Goal: Task Accomplishment & Management: Manage account settings

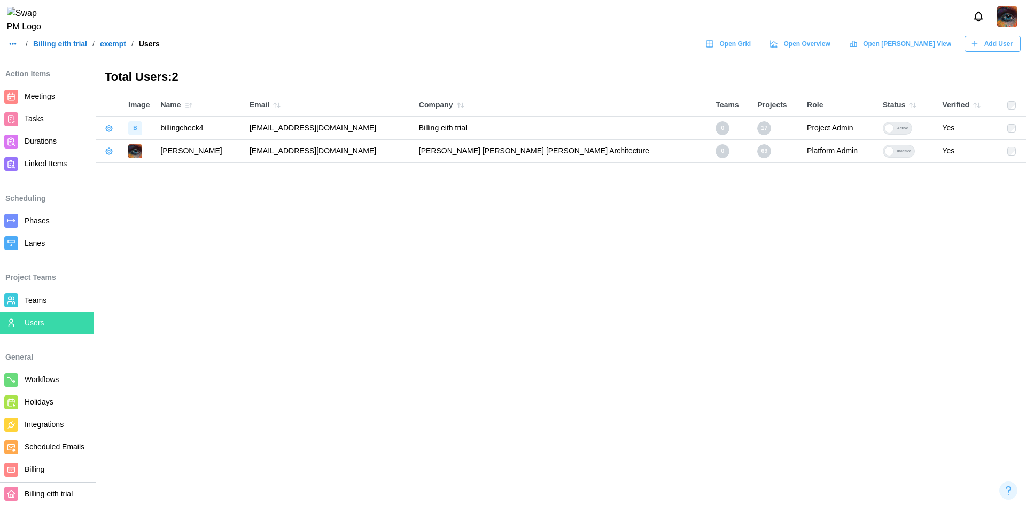
scroll to position [48, 0]
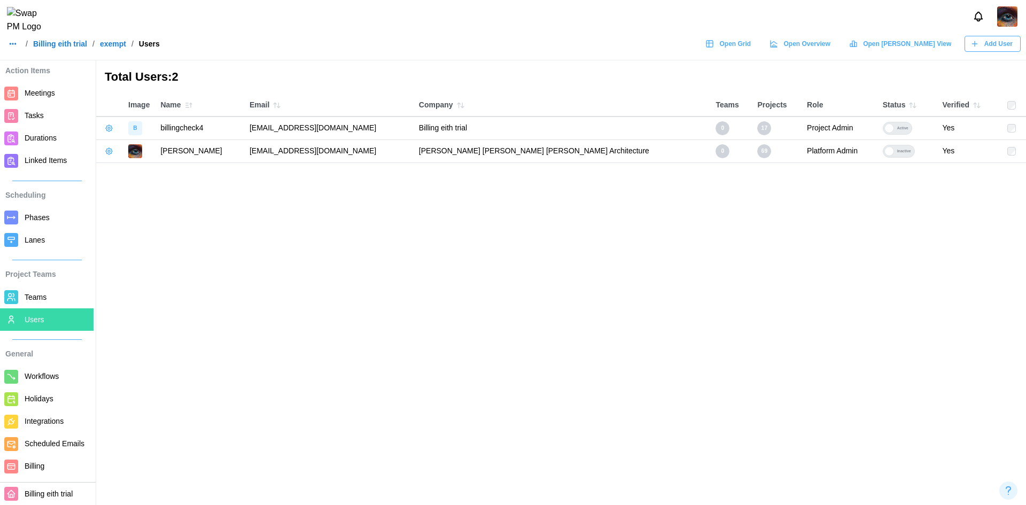
click at [29, 462] on span "Billing" at bounding box center [35, 466] width 20 height 9
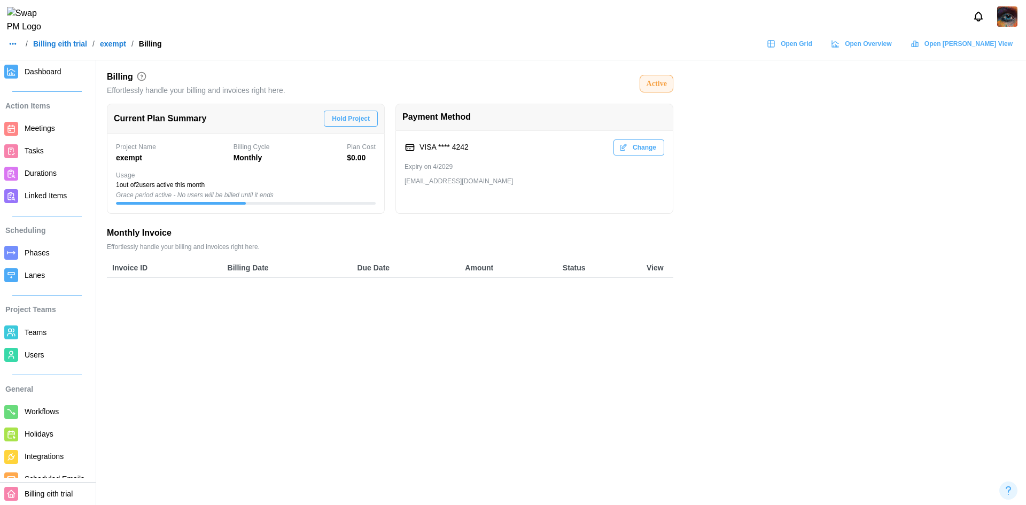
click at [658, 148] on button "Change" at bounding box center [639, 147] width 51 height 16
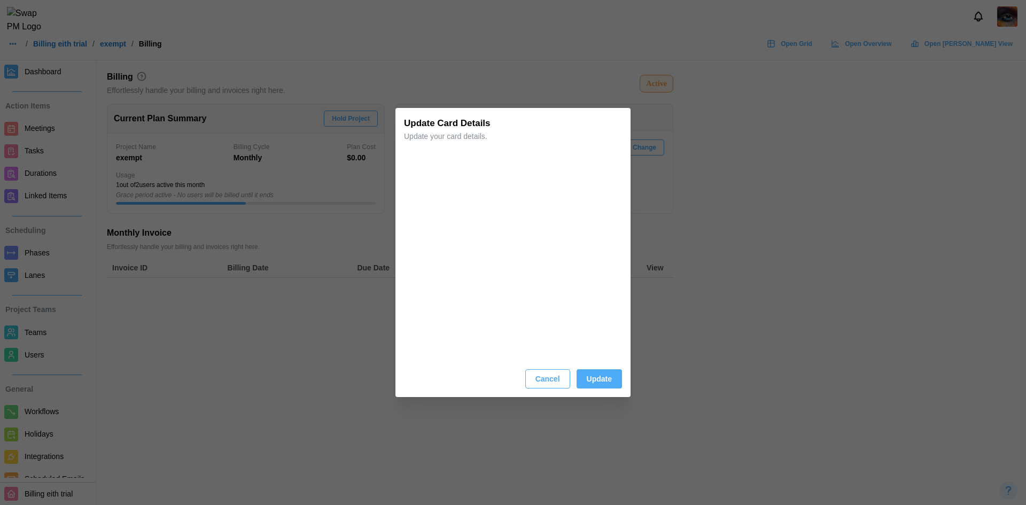
click at [592, 386] on span "Update" at bounding box center [599, 379] width 25 height 18
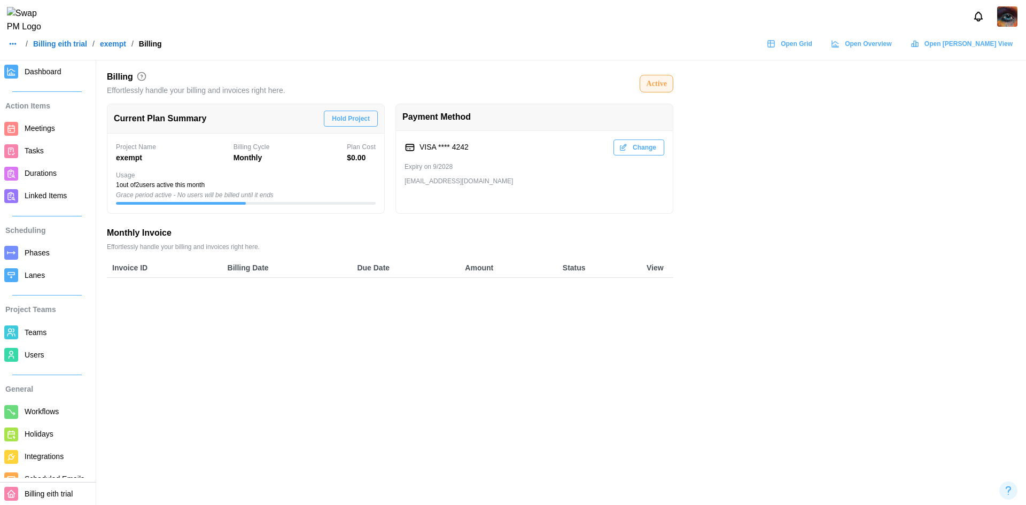
click at [56, 352] on span "Users" at bounding box center [57, 354] width 65 height 13
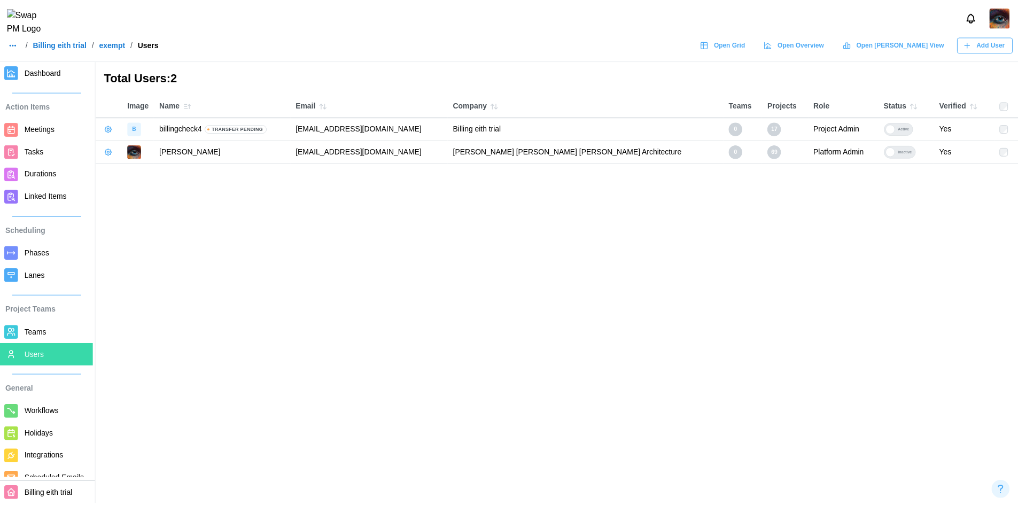
scroll to position [48, 0]
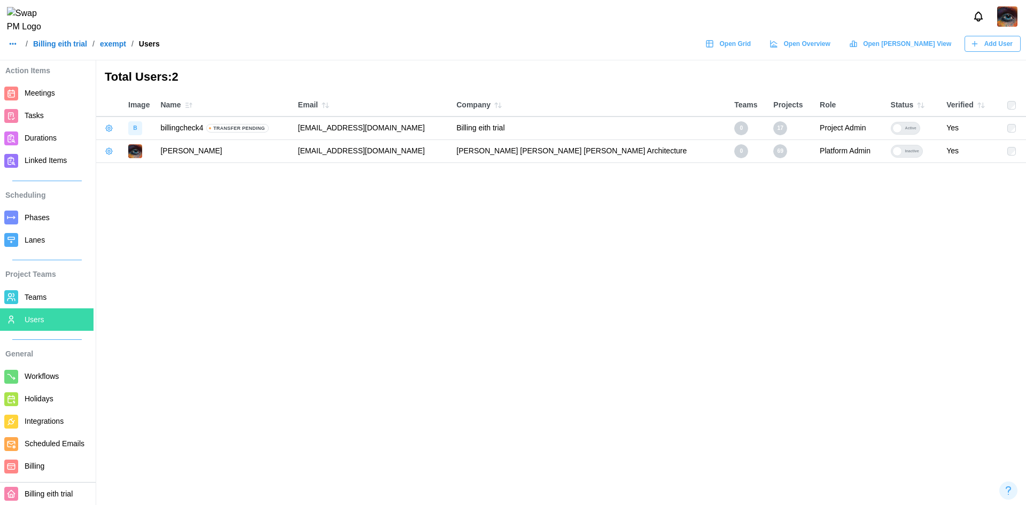
click at [49, 464] on span "Billing" at bounding box center [57, 466] width 65 height 13
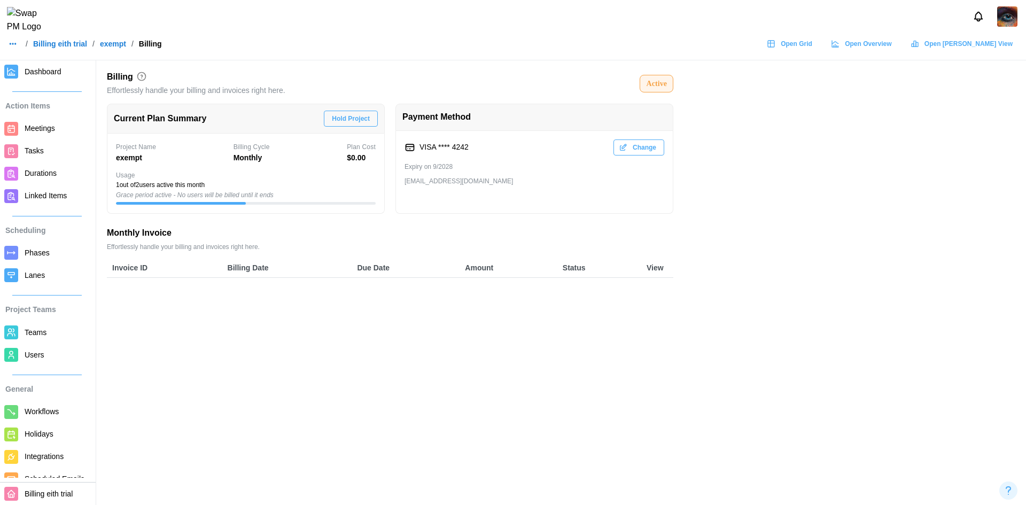
click at [52, 65] on span "Dashboard" at bounding box center [57, 71] width 65 height 13
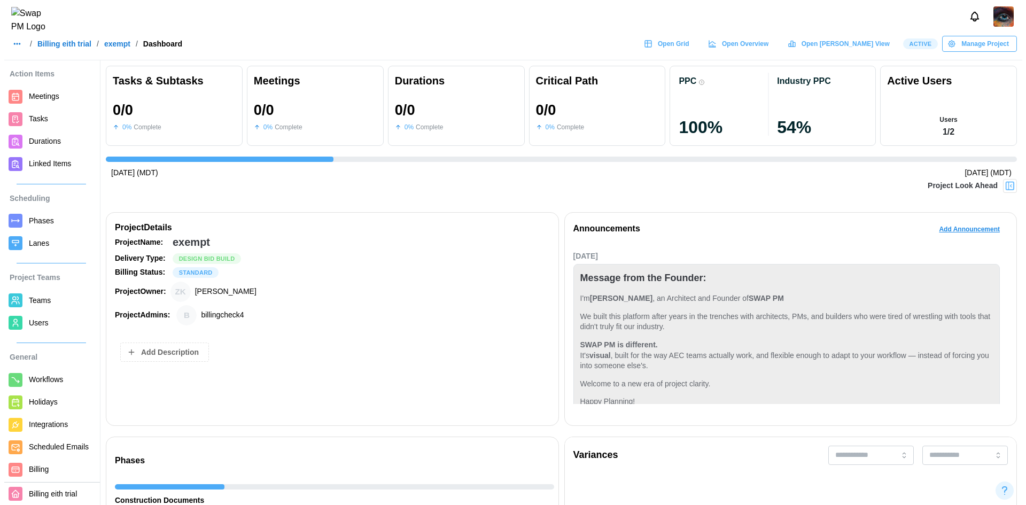
scroll to position [48, 0]
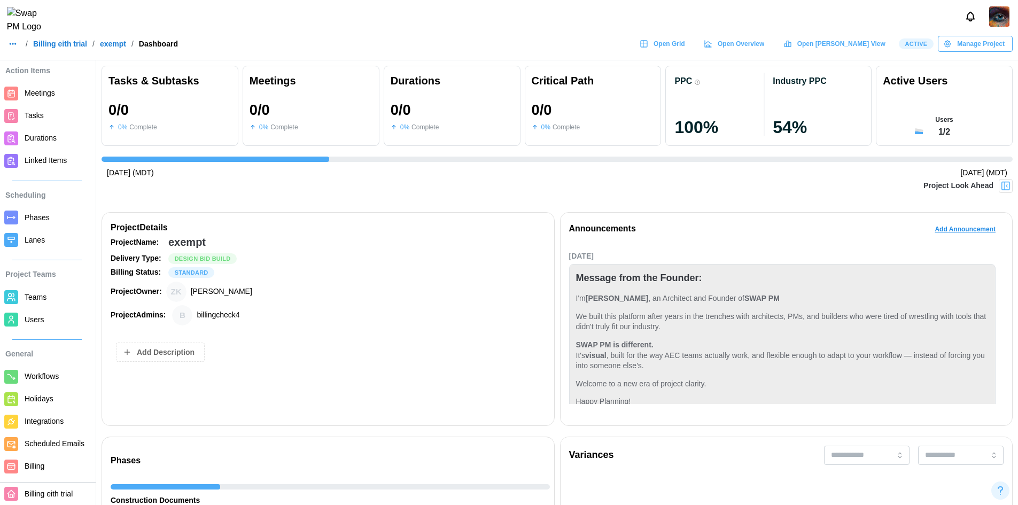
click at [46, 466] on span "Billing" at bounding box center [57, 466] width 65 height 13
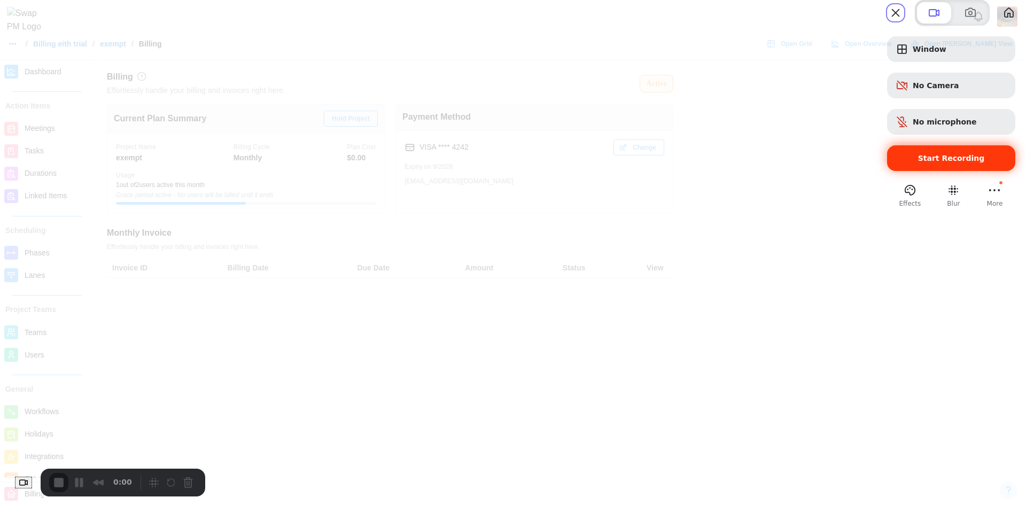
click at [938, 171] on div "Start Recording" at bounding box center [951, 158] width 128 height 26
click at [926, 162] on span "Start Recording" at bounding box center [951, 158] width 67 height 9
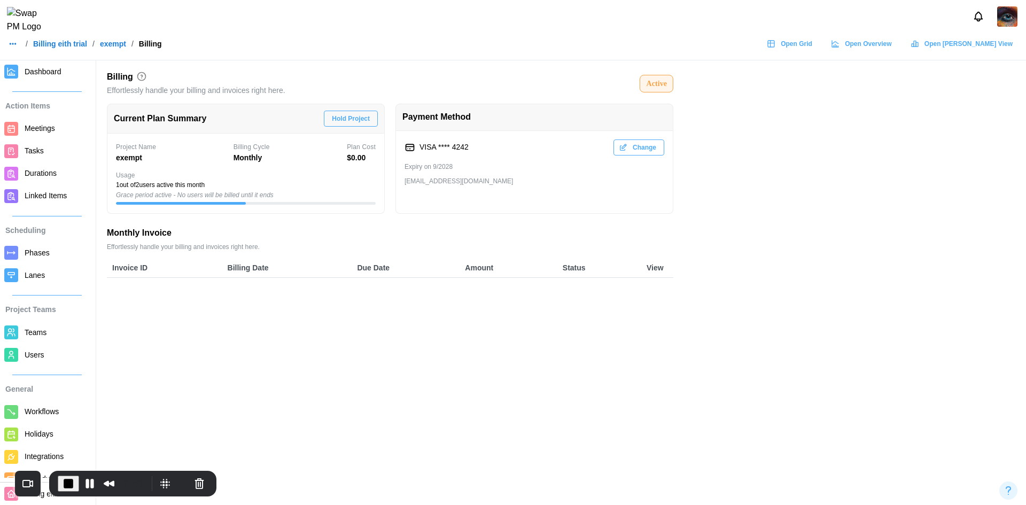
click at [639, 150] on span "Change" at bounding box center [645, 147] width 24 height 15
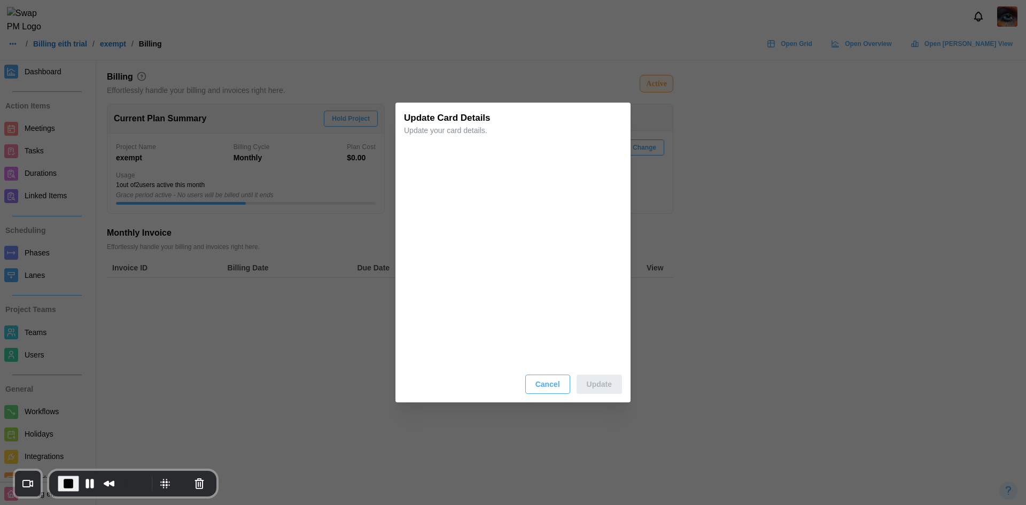
click at [69, 479] on span "End Recording" at bounding box center [68, 483] width 13 height 13
click at [331, 44] on div at bounding box center [513, 252] width 1026 height 505
drag, startPoint x: 247, startPoint y: 292, endPoint x: 260, endPoint y: 260, distance: 34.5
click at [247, 292] on div at bounding box center [513, 252] width 1026 height 505
click at [214, 49] on div at bounding box center [513, 252] width 1026 height 505
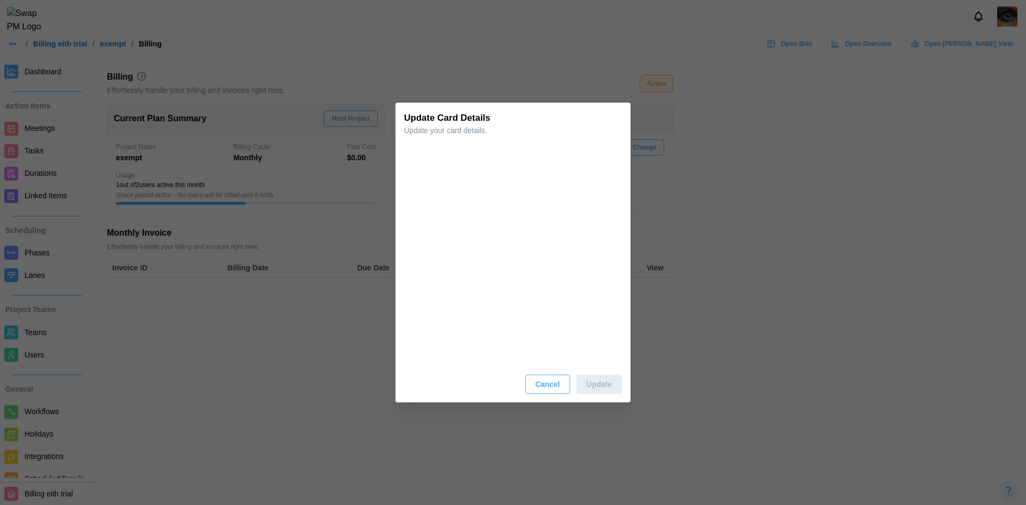
click at [527, 378] on button "Cancel" at bounding box center [547, 384] width 45 height 19
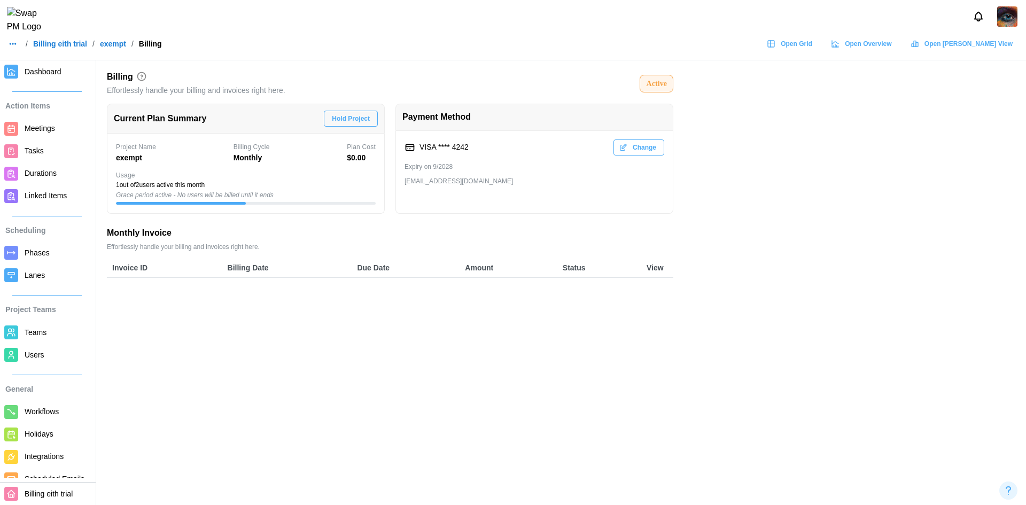
click at [49, 353] on span "Users" at bounding box center [57, 354] width 65 height 13
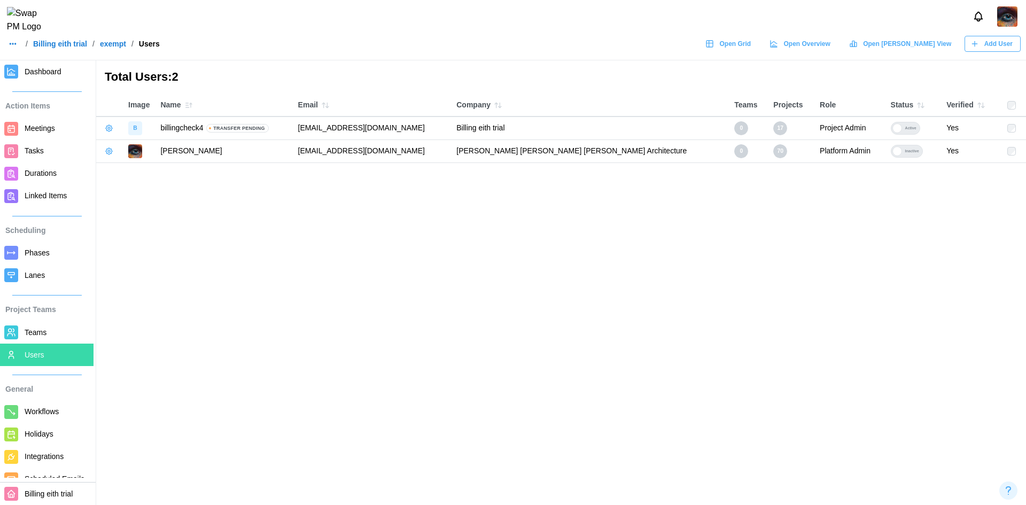
click at [991, 51] on span "Add User" at bounding box center [998, 43] width 28 height 15
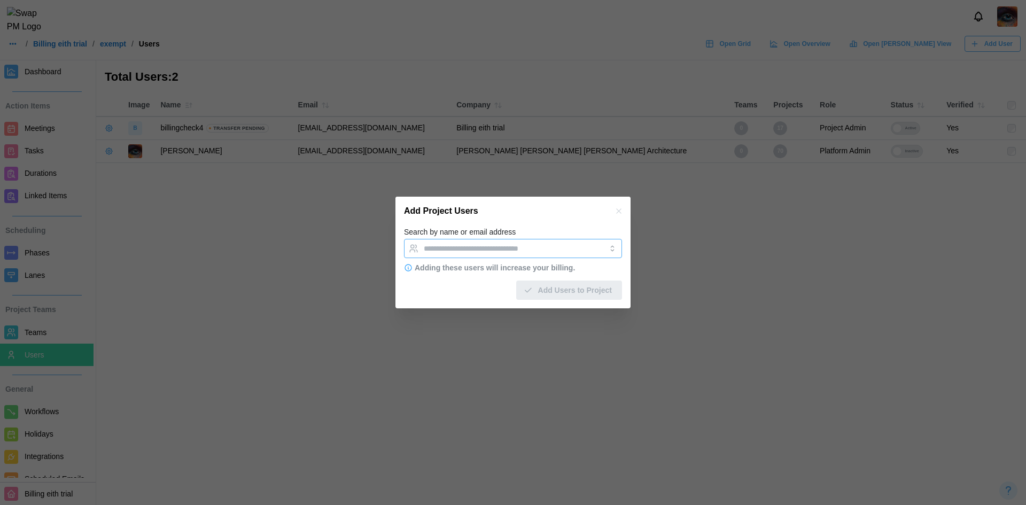
click at [462, 246] on input "Search by name or email address" at bounding box center [503, 248] width 159 height 9
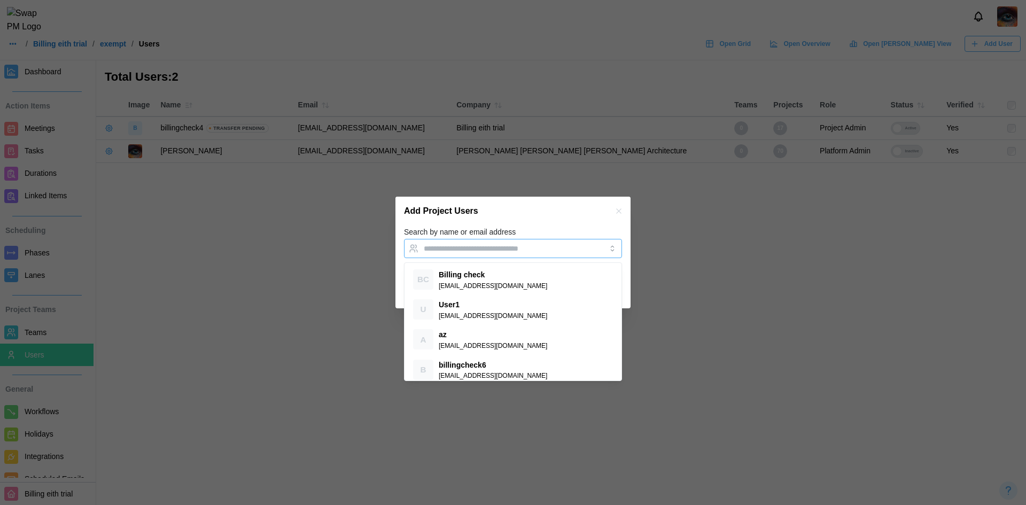
paste input "**********"
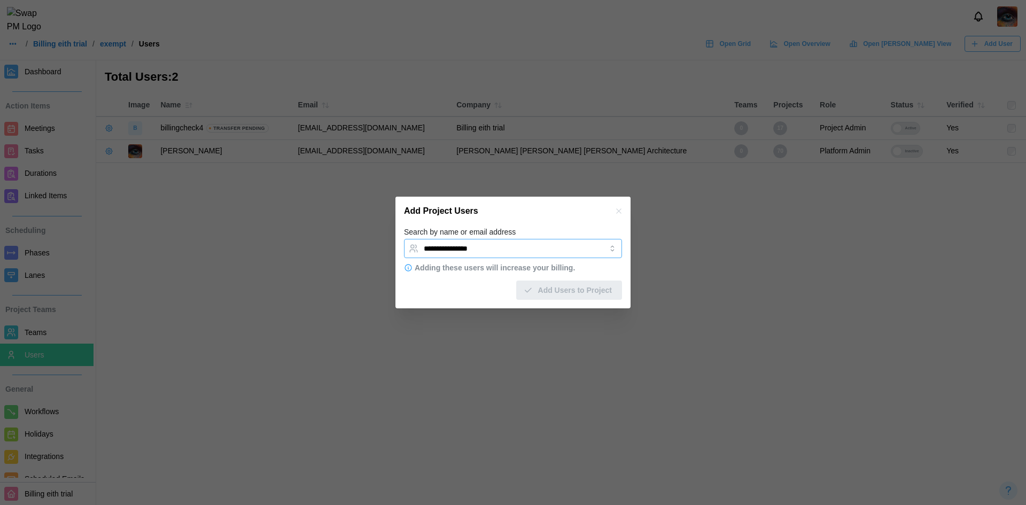
drag, startPoint x: 499, startPoint y: 249, endPoint x: 374, endPoint y: 263, distance: 125.8
click at [374, 504] on div "**********" at bounding box center [513, 505] width 1026 height 0
type input "*"
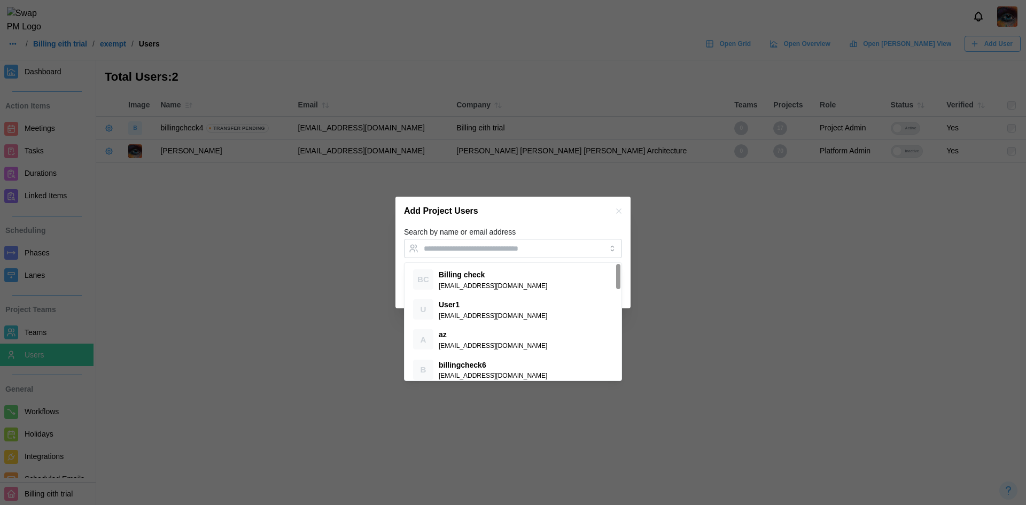
click at [619, 209] on icon "button" at bounding box center [619, 211] width 9 height 9
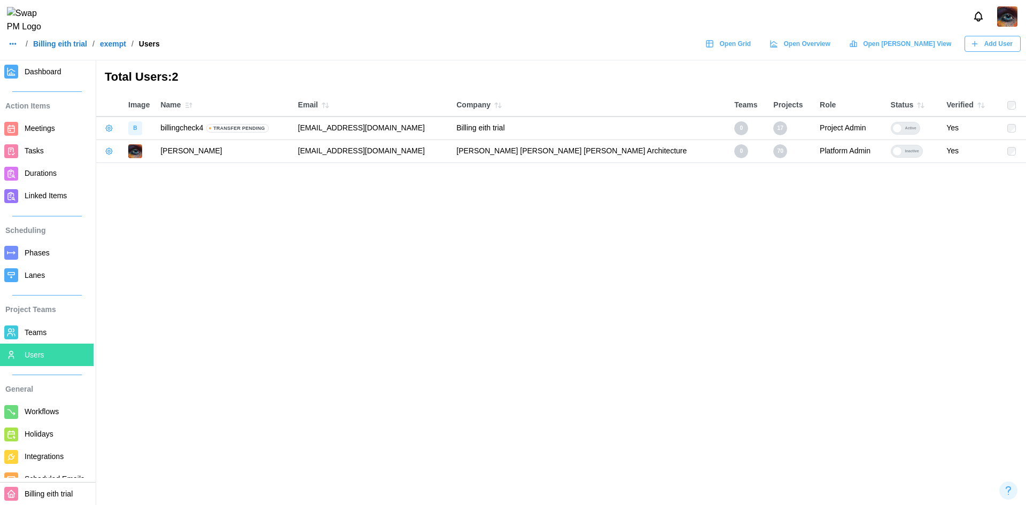
click at [995, 27] on div at bounding box center [997, 16] width 57 height 20
click at [1000, 25] on img at bounding box center [1007, 16] width 20 height 20
click at [1000, 58] on button "Sign Out" at bounding box center [993, 66] width 59 height 19
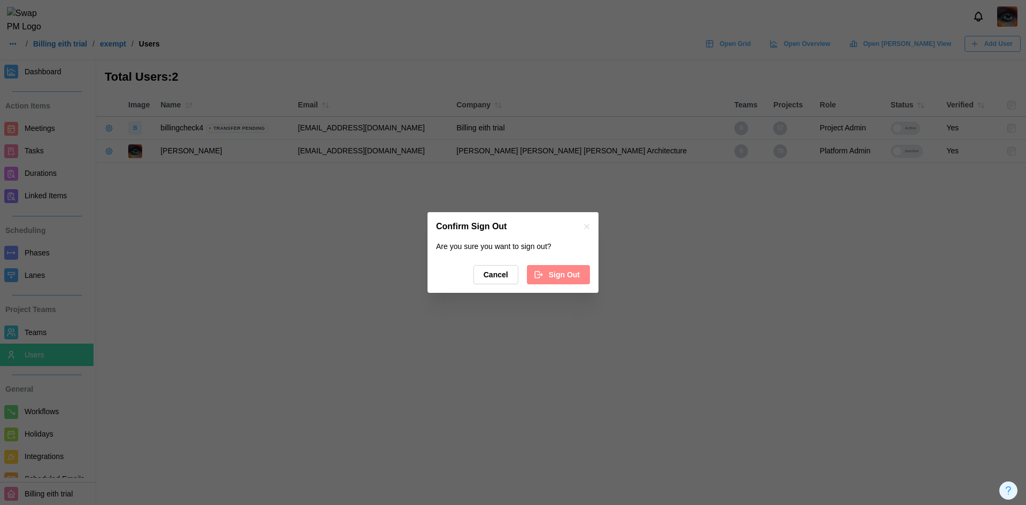
click at [574, 273] on span "Sign Out" at bounding box center [564, 275] width 31 height 18
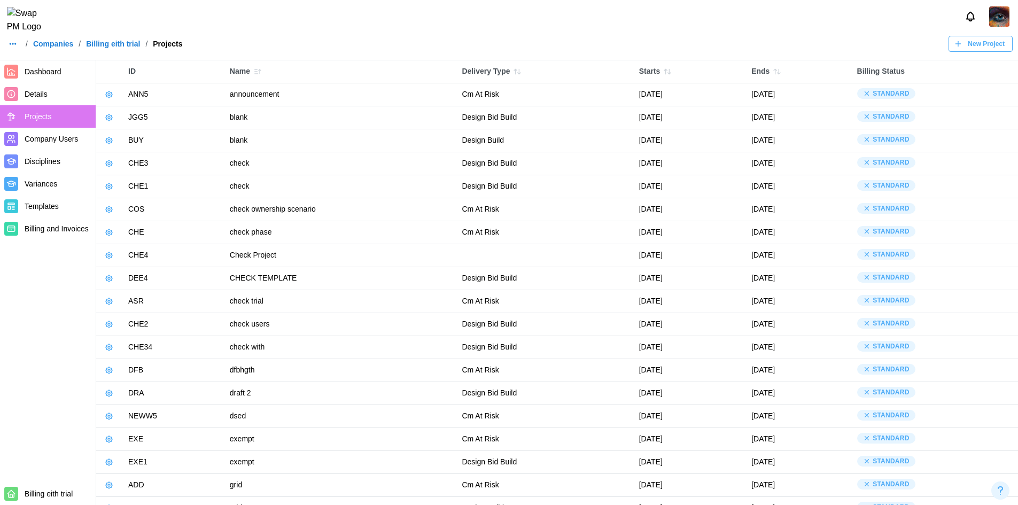
scroll to position [185, 0]
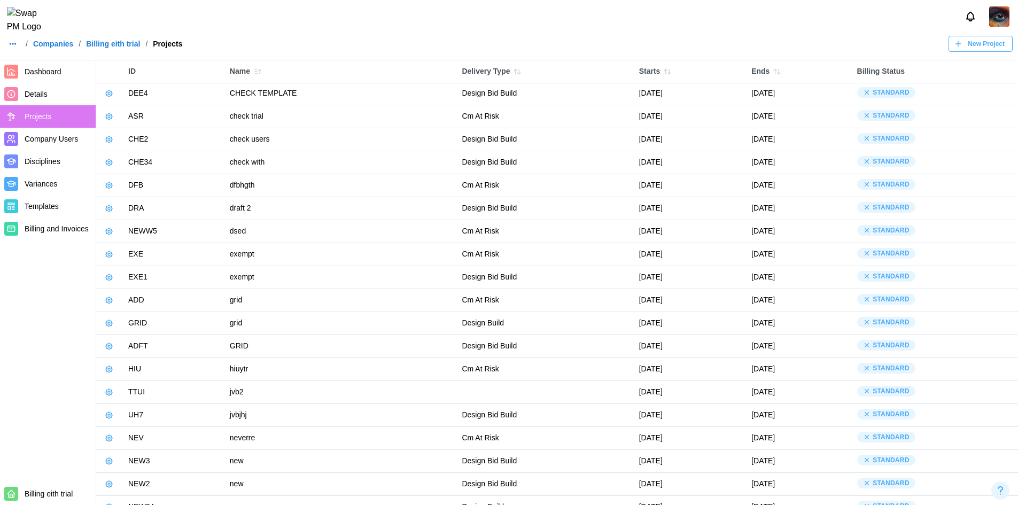
click at [48, 75] on span "Dashboard" at bounding box center [43, 71] width 37 height 9
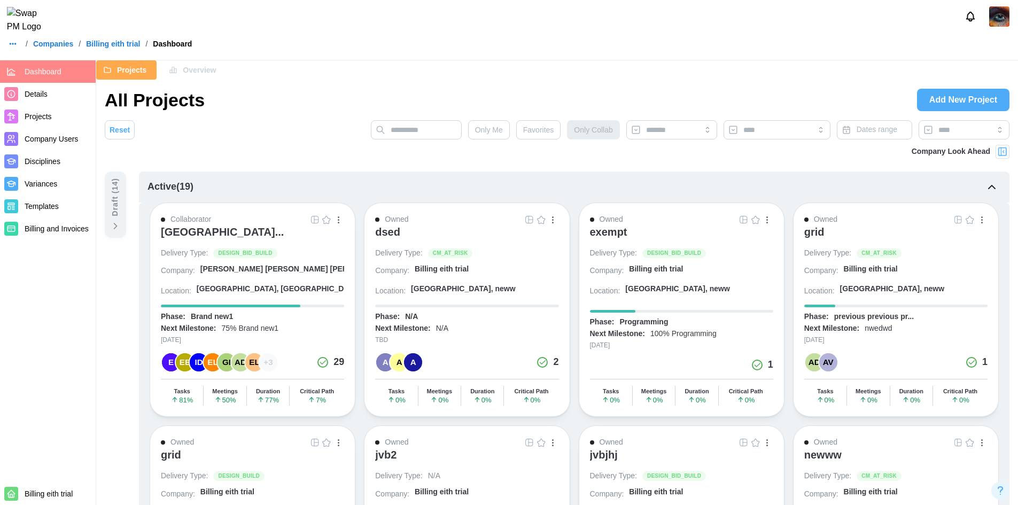
click at [937, 96] on span "Add New Project" at bounding box center [963, 99] width 68 height 21
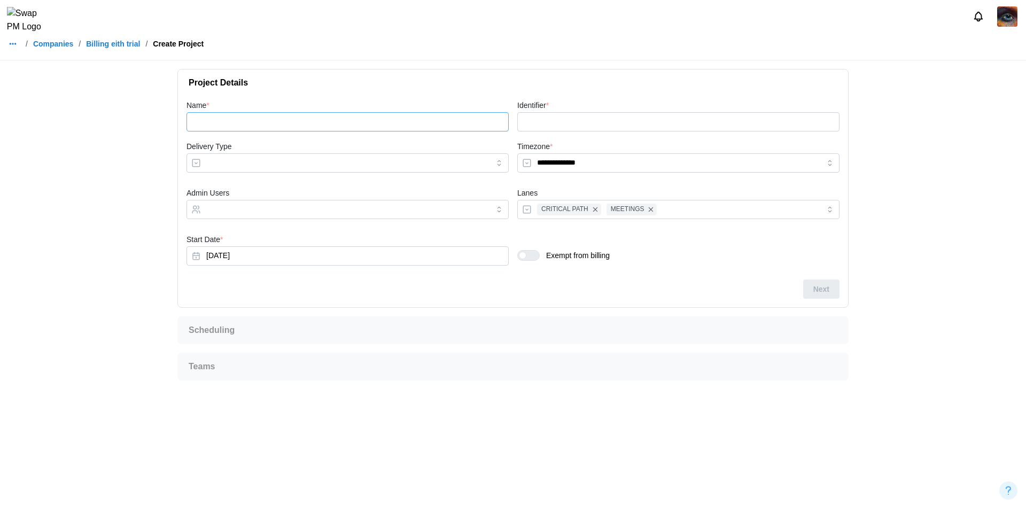
click at [346, 122] on input "Name *" at bounding box center [348, 121] width 322 height 19
type input "*"
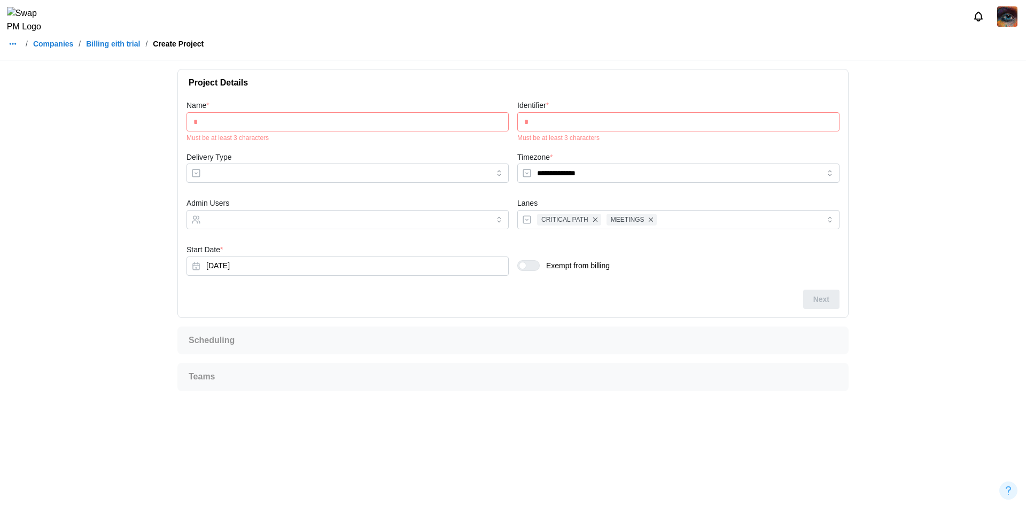
type input "**"
type input "****"
type input "***"
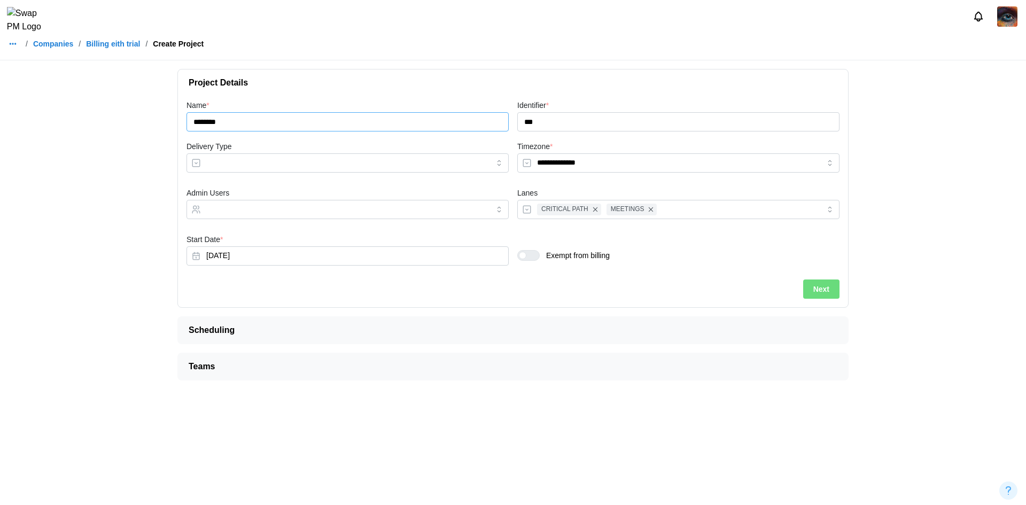
type input "********"
click at [526, 261] on div "Exempt from billing" at bounding box center [678, 252] width 331 height 46
click at [358, 168] on input "Delivery Type" at bounding box center [348, 162] width 322 height 19
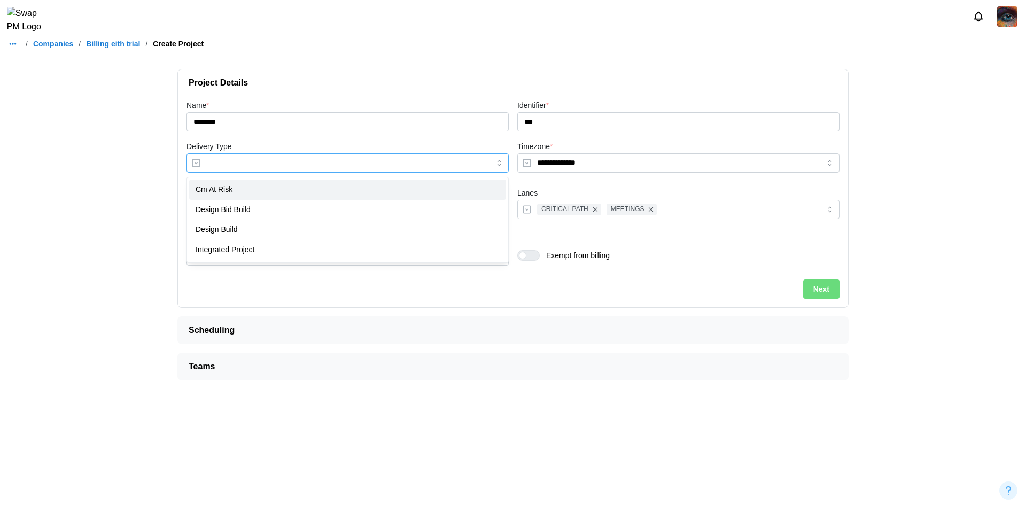
type input "**********"
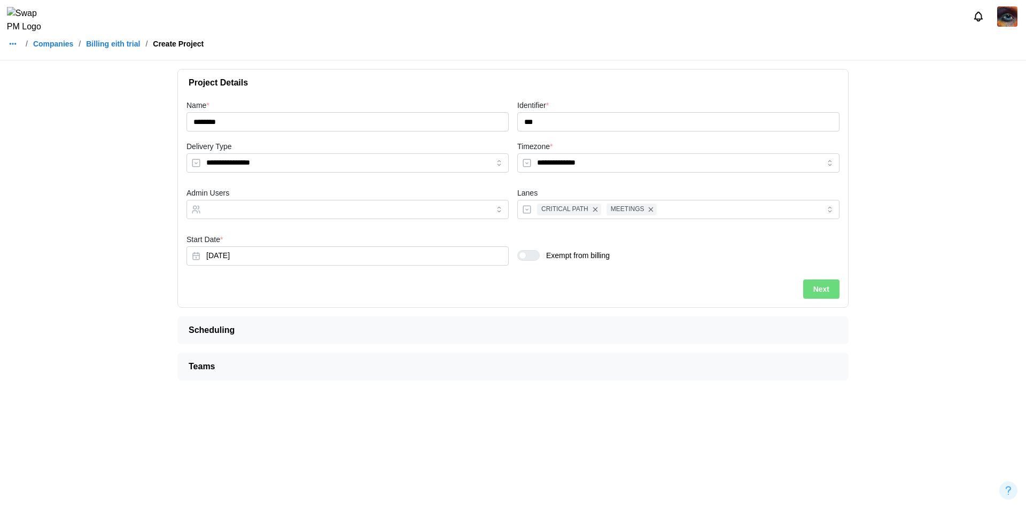
click at [812, 291] on button "Next" at bounding box center [821, 289] width 36 height 19
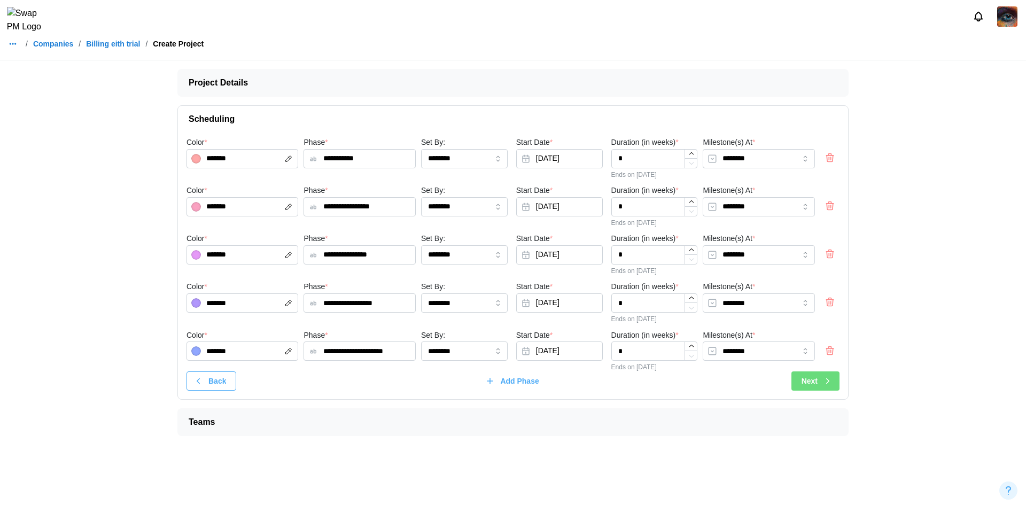
click at [448, 87] on span "Project Details" at bounding box center [509, 82] width 640 height 27
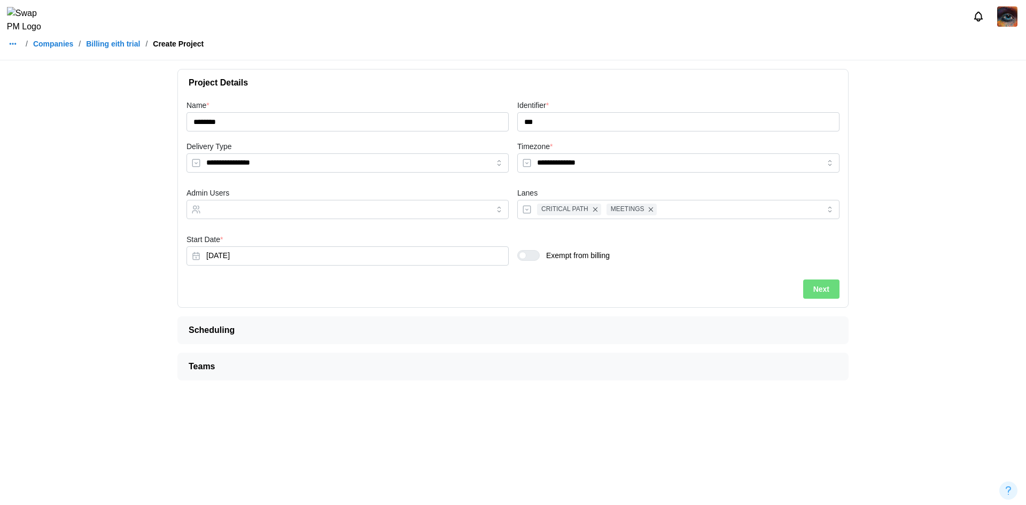
click at [529, 257] on div at bounding box center [532, 256] width 13 height 10
click at [337, 300] on button "Exemption Until" at bounding box center [348, 301] width 322 height 19
click at [665, 333] on div "Next" at bounding box center [513, 326] width 653 height 19
click at [830, 329] on button "Next" at bounding box center [821, 326] width 36 height 19
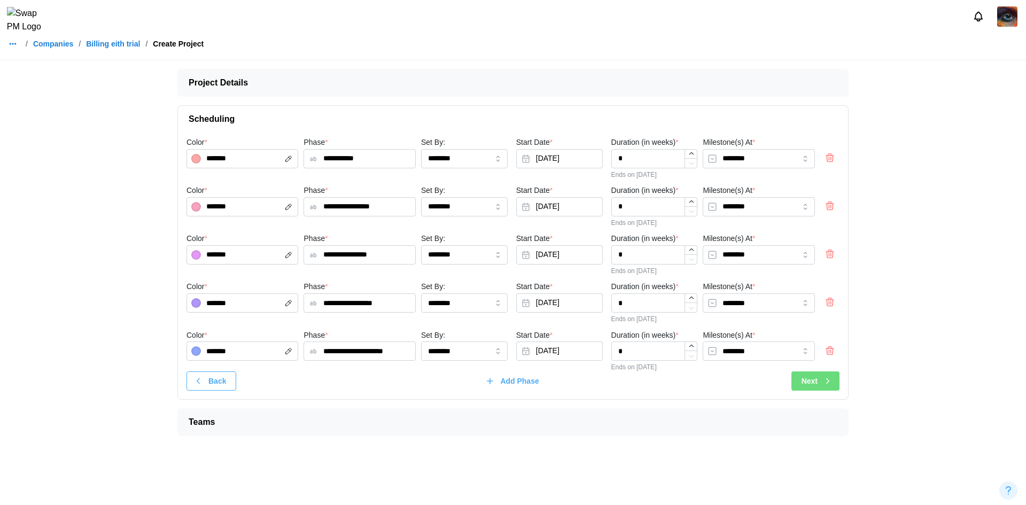
click at [821, 385] on div "Next" at bounding box center [817, 381] width 31 height 18
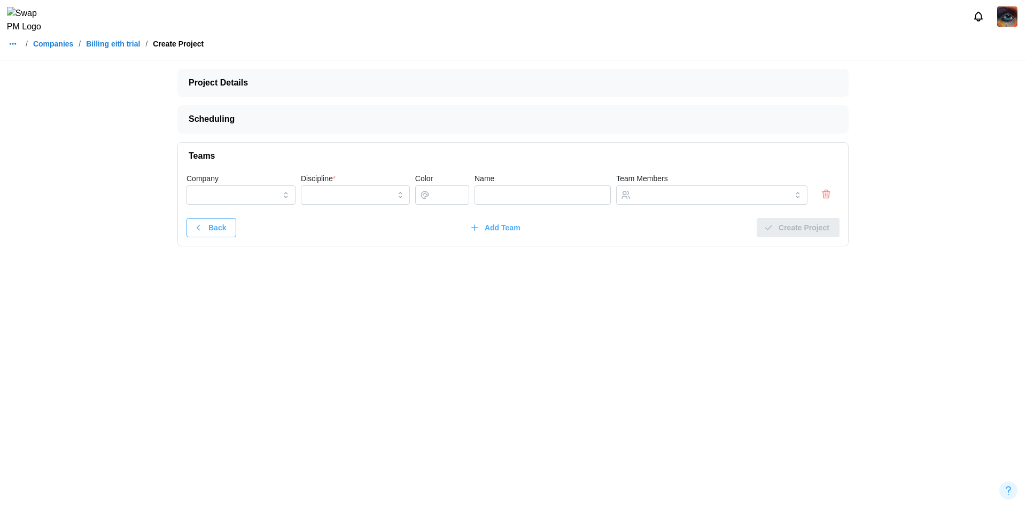
click at [825, 194] on icon "button" at bounding box center [826, 194] width 11 height 13
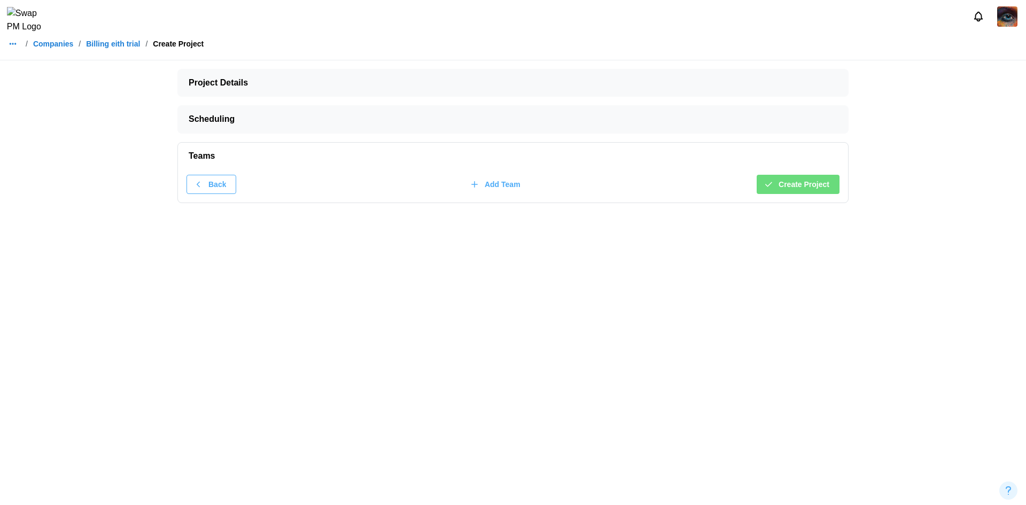
click at [817, 182] on span "Create Project" at bounding box center [804, 184] width 51 height 18
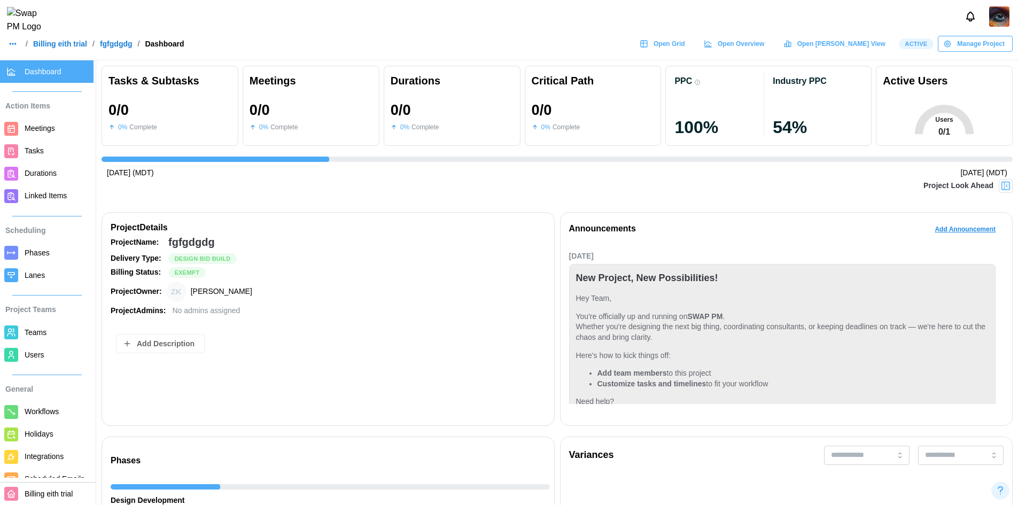
click at [189, 274] on span "EXEMPT" at bounding box center [187, 273] width 25 height 10
click at [178, 270] on span "EXEMPT" at bounding box center [187, 273] width 25 height 10
click at [176, 270] on span "EXEMPT" at bounding box center [187, 273] width 25 height 10
click at [43, 348] on span "Users" at bounding box center [57, 354] width 65 height 13
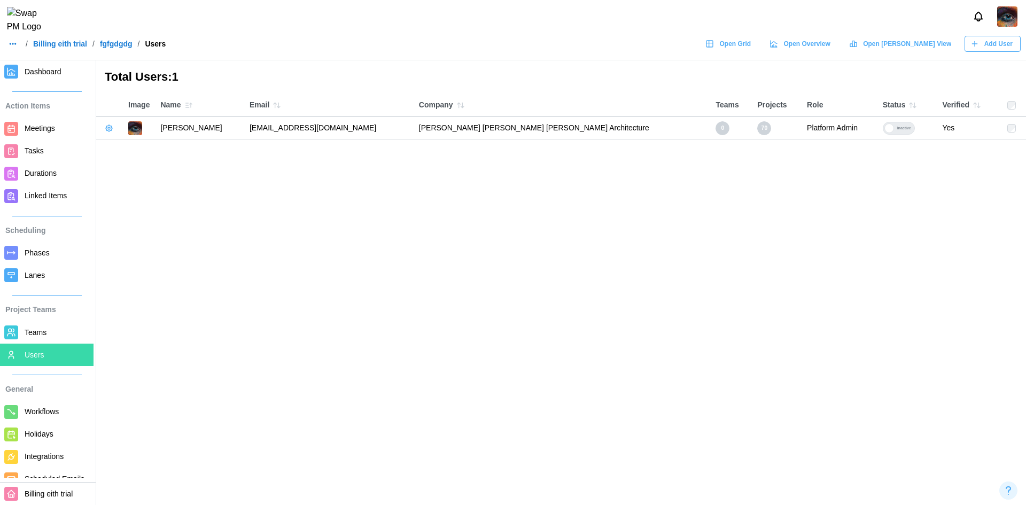
click at [979, 51] on div "Add User" at bounding box center [992, 43] width 42 height 15
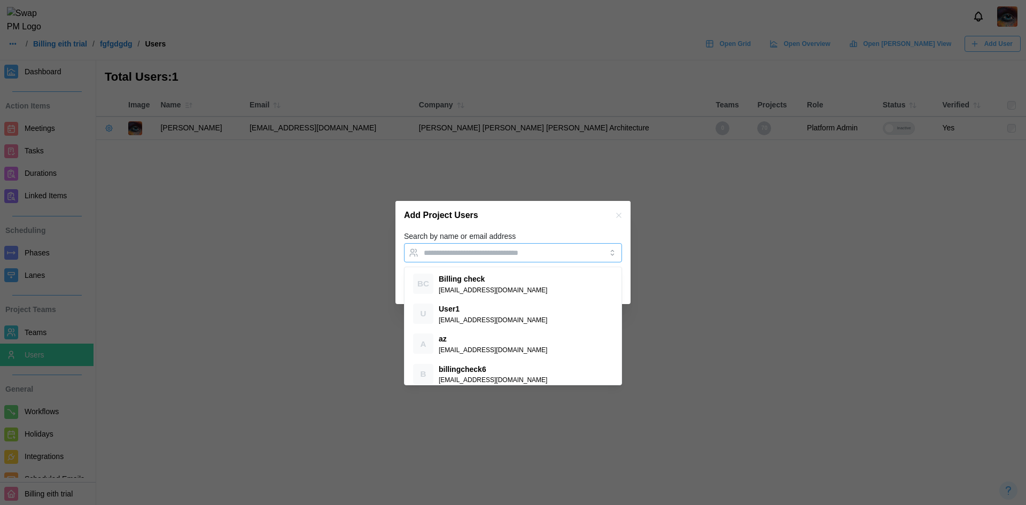
click at [543, 249] on input "Search by name or email address" at bounding box center [503, 253] width 159 height 9
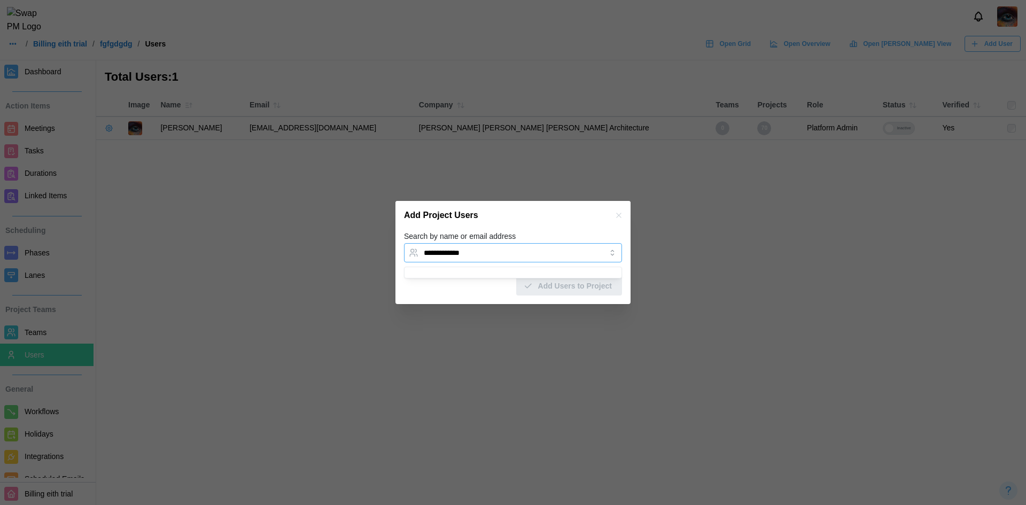
type input "**********"
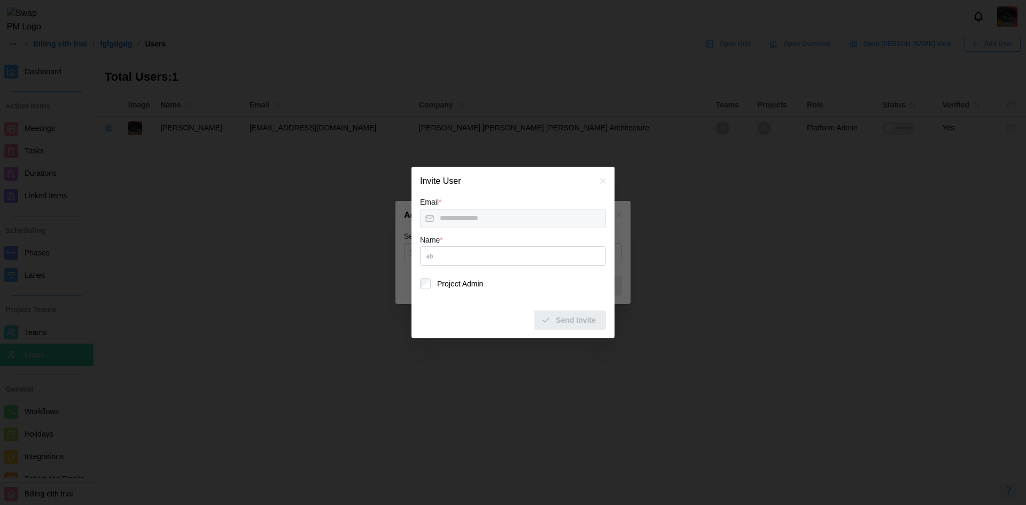
click at [477, 262] on input "Name *" at bounding box center [513, 255] width 186 height 19
type input "****"
click at [557, 319] on div "Send Invite" at bounding box center [568, 320] width 55 height 18
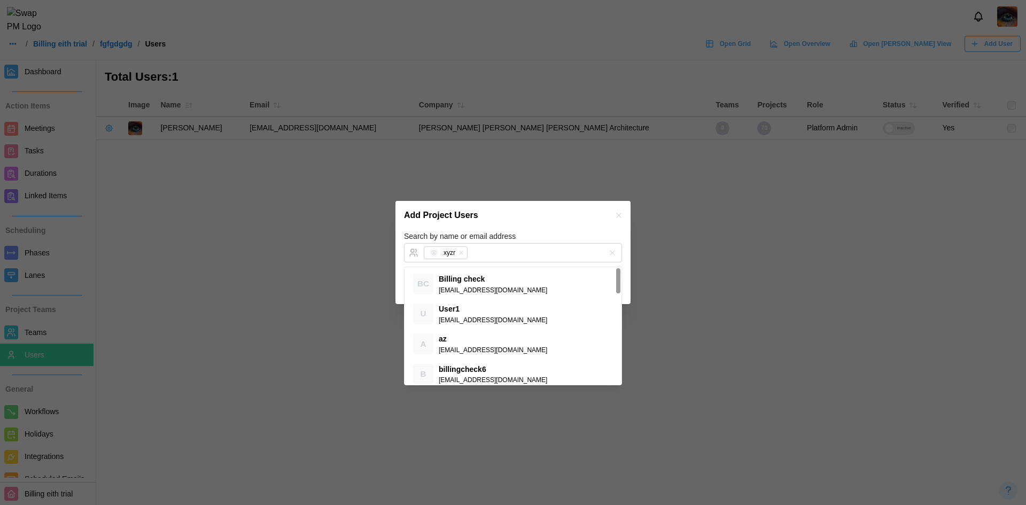
click at [587, 213] on div "Add Project Users" at bounding box center [512, 215] width 235 height 29
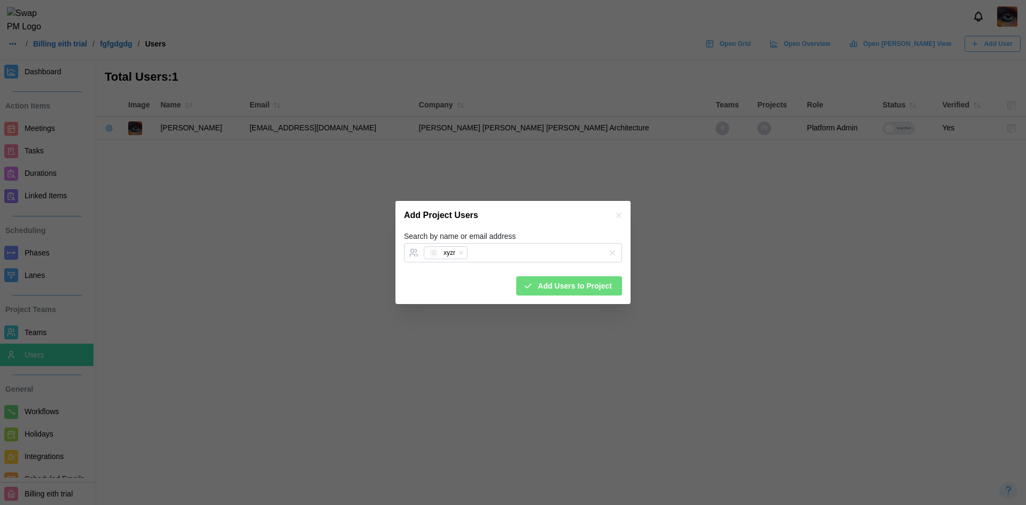
click at [602, 288] on span "Add Users to Project" at bounding box center [575, 286] width 74 height 18
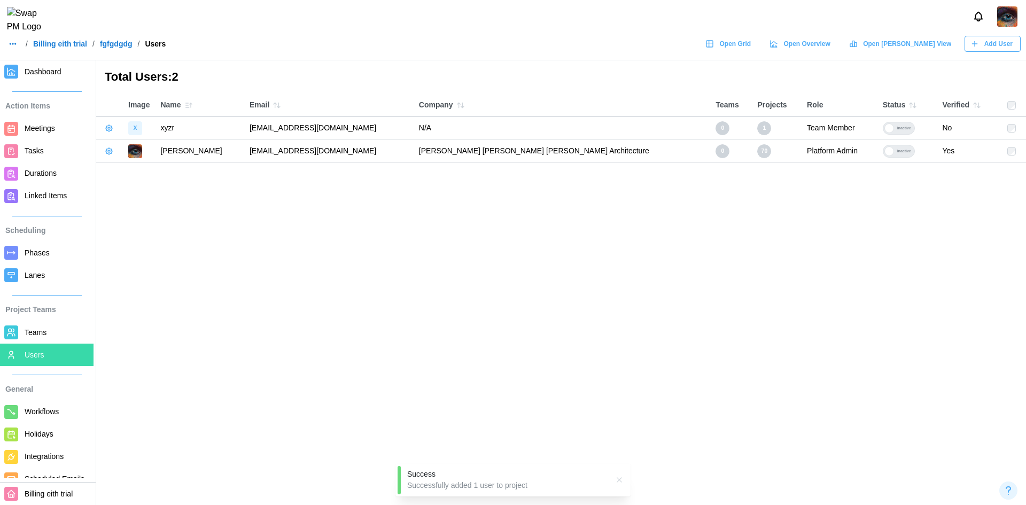
click at [110, 132] on icon "button" at bounding box center [109, 128] width 9 height 9
click at [114, 148] on icon at bounding box center [114, 151] width 7 height 7
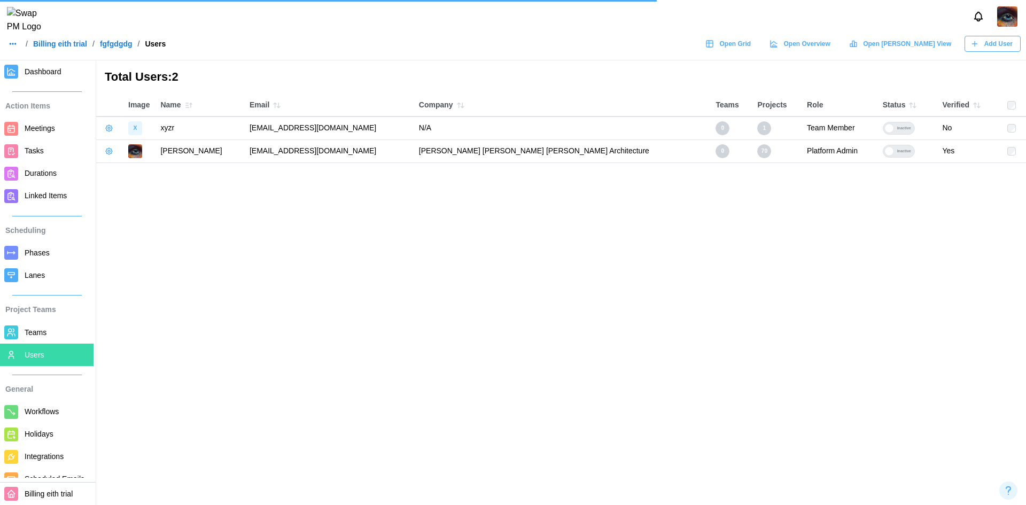
click at [112, 127] on icon "button" at bounding box center [109, 128] width 9 height 9
click at [146, 173] on div "Promote To Project Admin" at bounding box center [166, 172] width 87 height 9
click at [101, 131] on td at bounding box center [109, 128] width 27 height 23
click at [105, 130] on icon "button" at bounding box center [109, 128] width 9 height 9
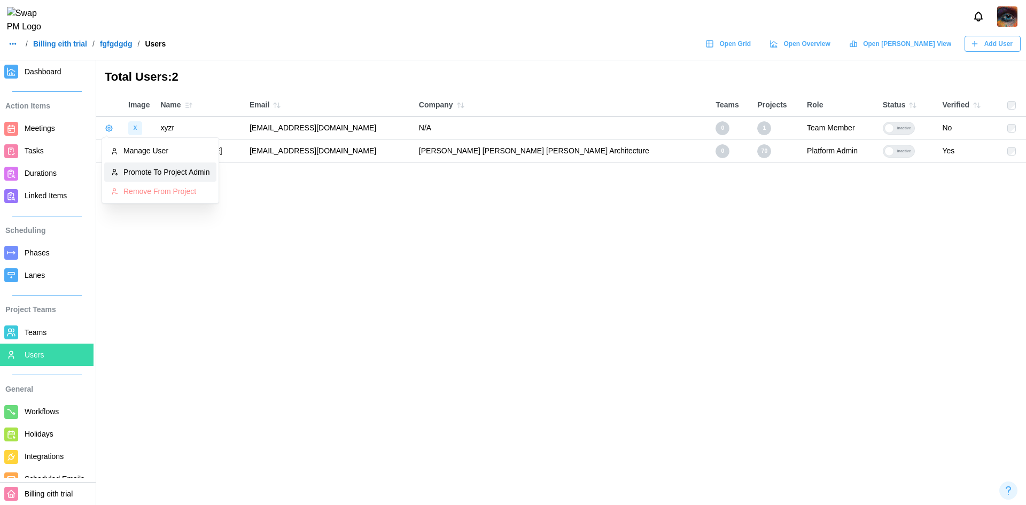
click at [131, 168] on div "Promote To Project Admin" at bounding box center [166, 172] width 87 height 9
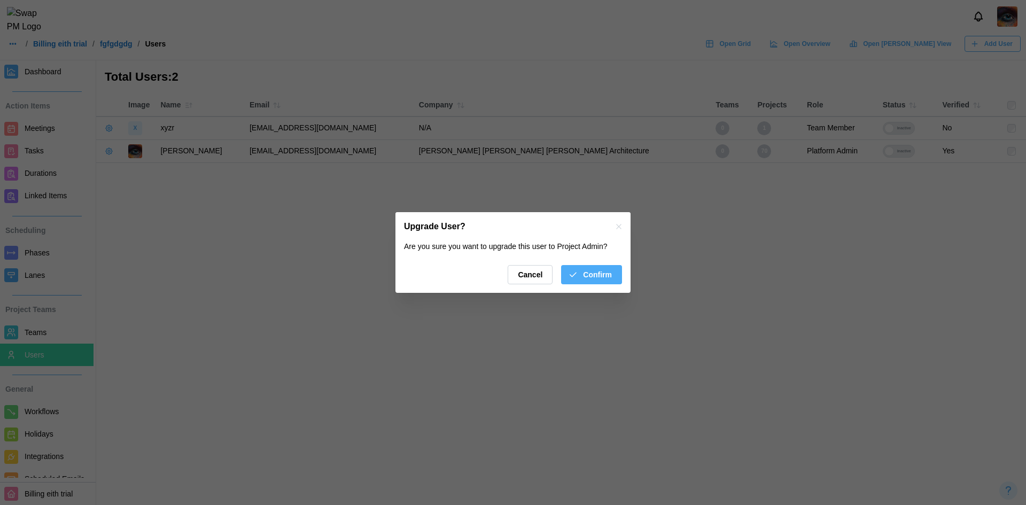
click at [593, 270] on span "Confirm" at bounding box center [597, 275] width 29 height 18
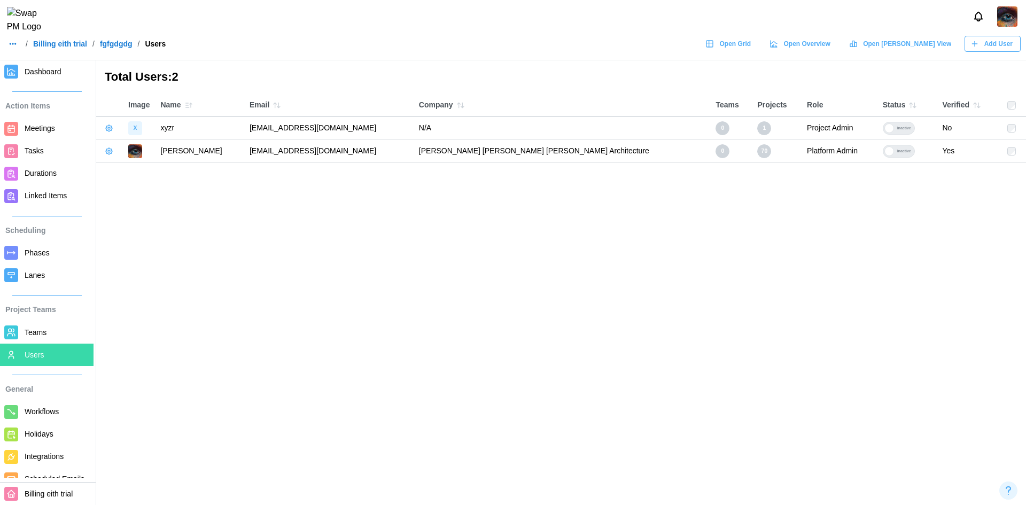
click at [110, 134] on button "button" at bounding box center [109, 128] width 15 height 15
click at [122, 156] on link "Manage User" at bounding box center [160, 151] width 112 height 22
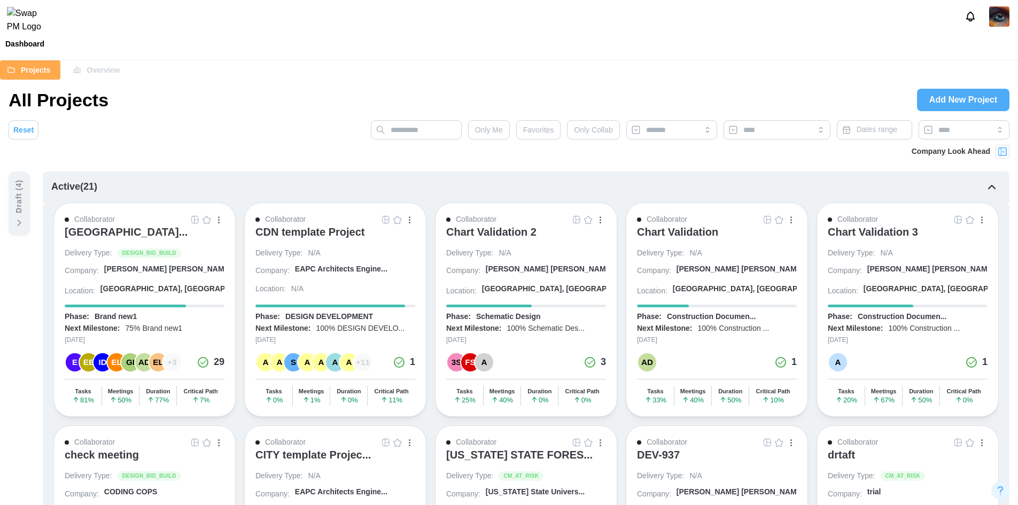
click at [995, 19] on img at bounding box center [999, 16] width 20 height 20
click at [997, 48] on div "My Profile" at bounding box center [991, 46] width 33 height 12
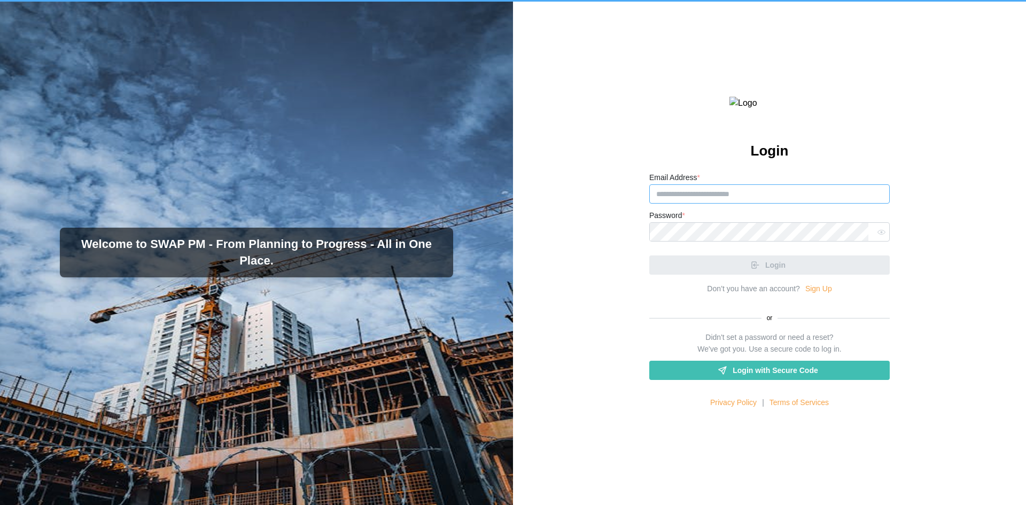
type input "**********"
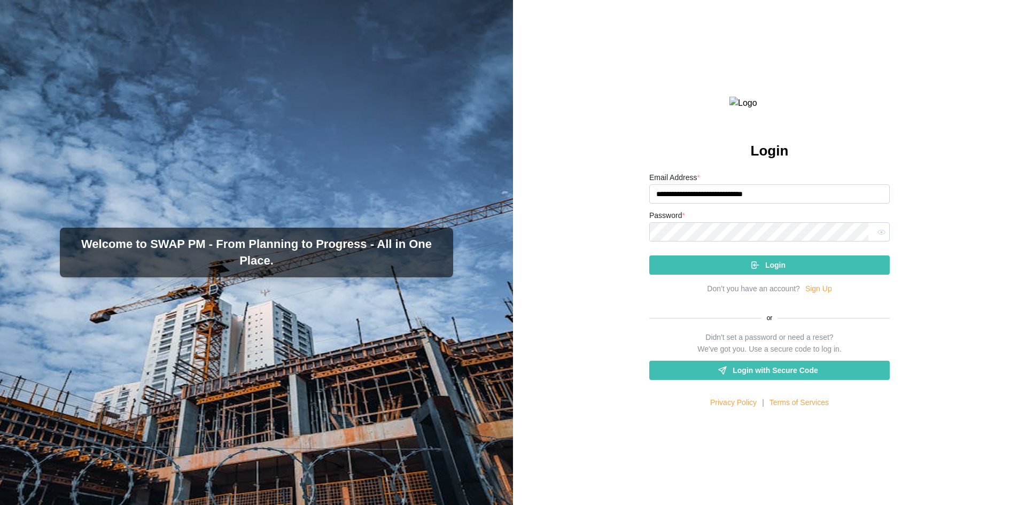
click at [766, 274] on span "Login" at bounding box center [775, 265] width 20 height 18
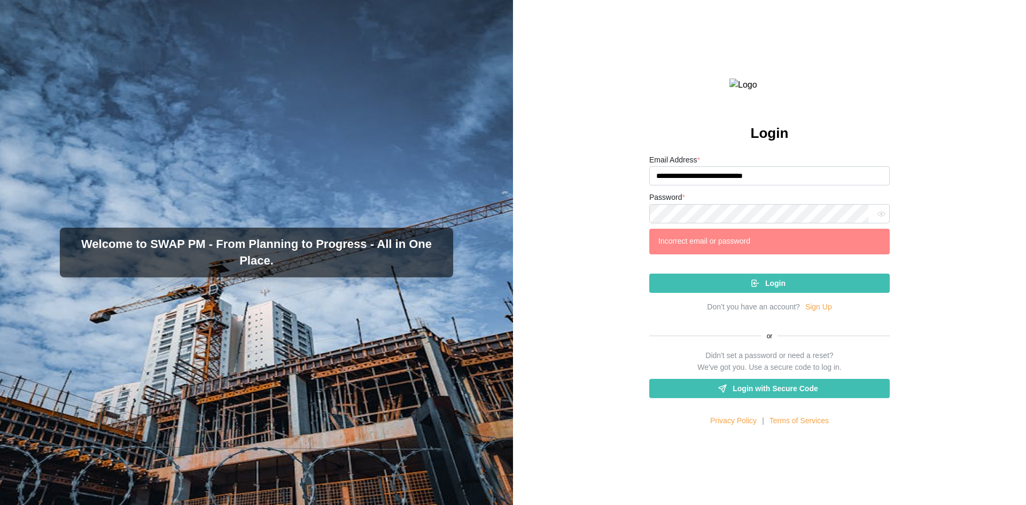
click at [878, 218] on icon "button" at bounding box center [882, 214] width 8 height 8
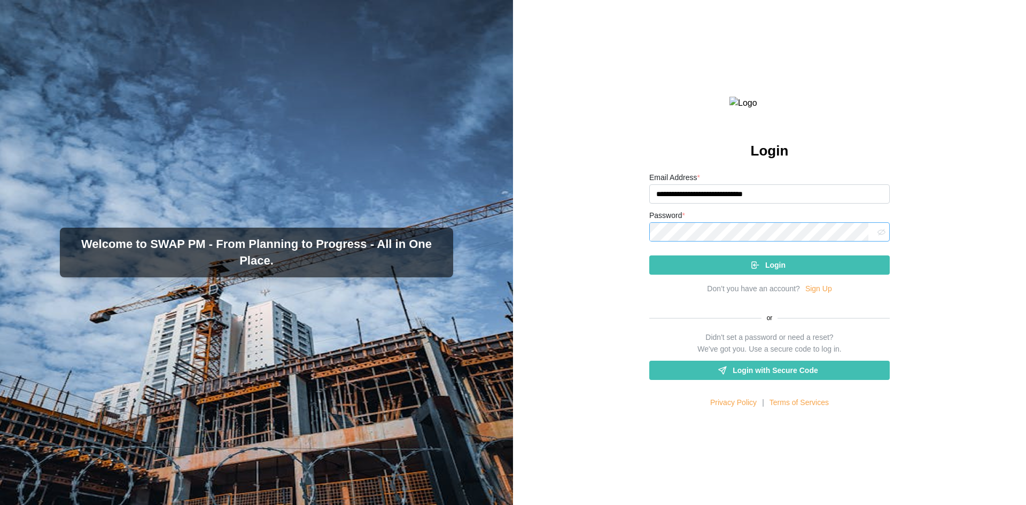
click at [649, 255] on button "Login" at bounding box center [769, 264] width 240 height 19
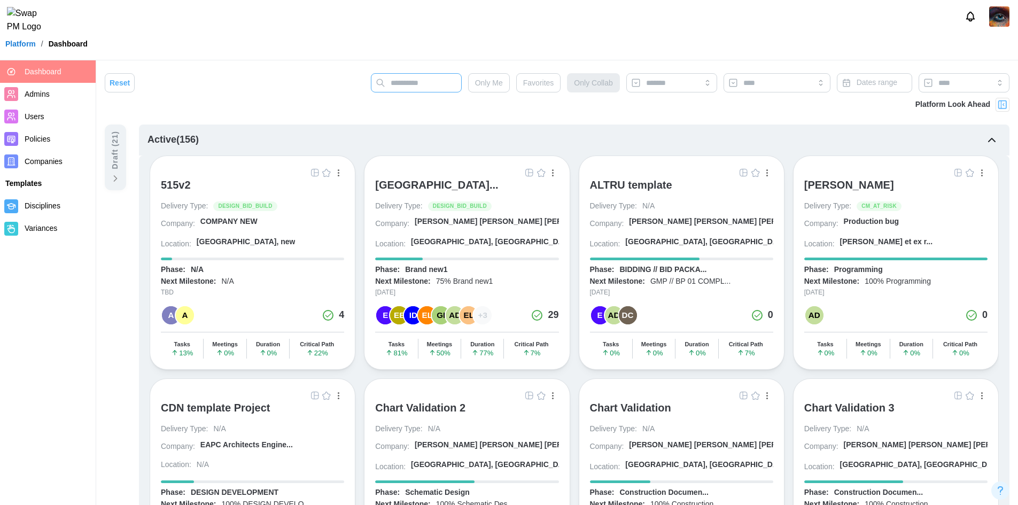
click at [447, 77] on input "text" at bounding box center [416, 82] width 91 height 19
type input "*******"
click at [40, 161] on span "Companies" at bounding box center [44, 161] width 38 height 9
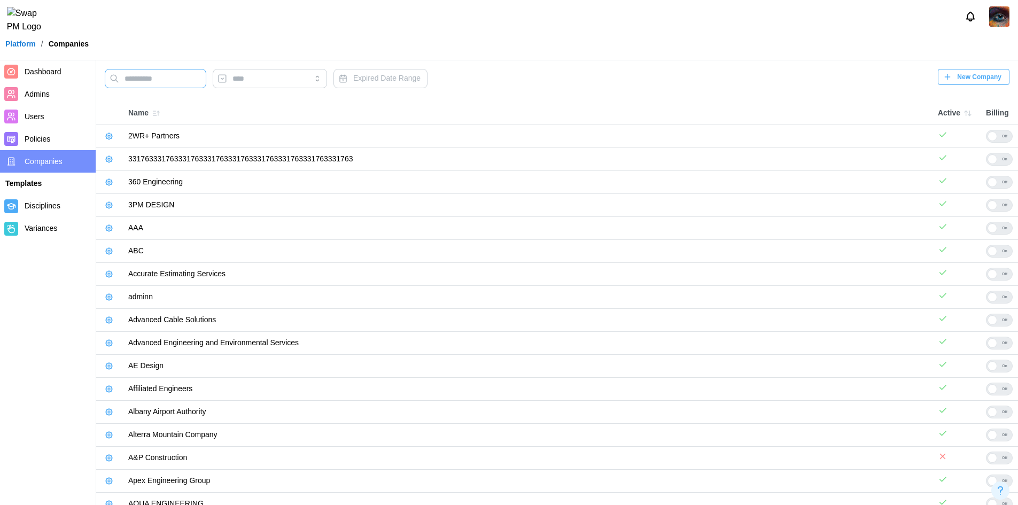
click at [172, 79] on input "text" at bounding box center [156, 78] width 102 height 19
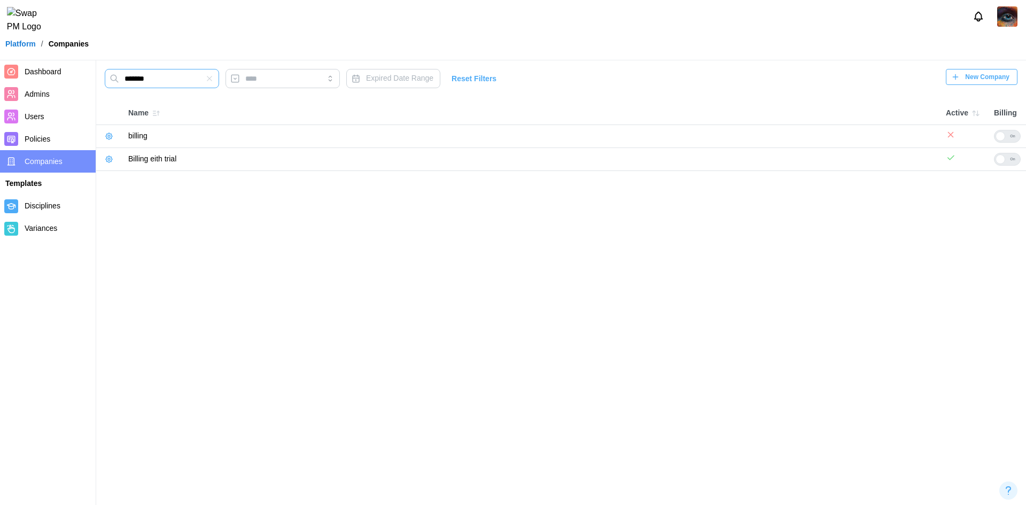
type input "*******"
click at [107, 159] on icon "button" at bounding box center [109, 159] width 9 height 9
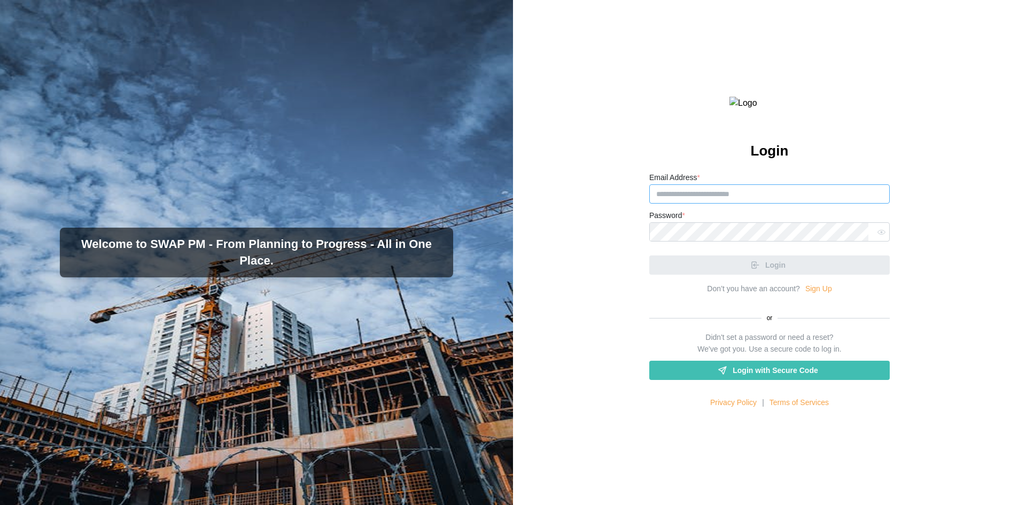
click at [835, 204] on input "Email Address *" at bounding box center [769, 193] width 240 height 19
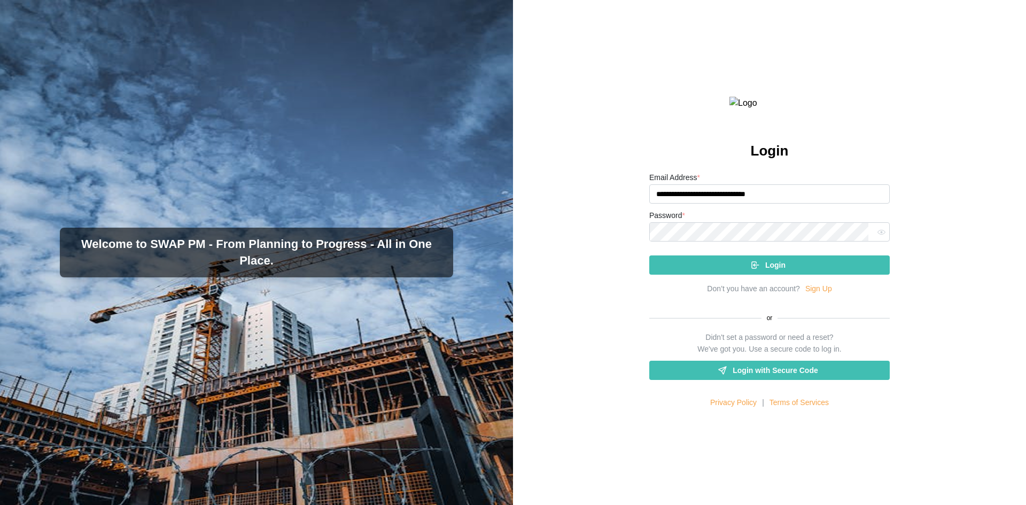
type input "**********"
click at [814, 274] on div "Login" at bounding box center [767, 265] width 223 height 18
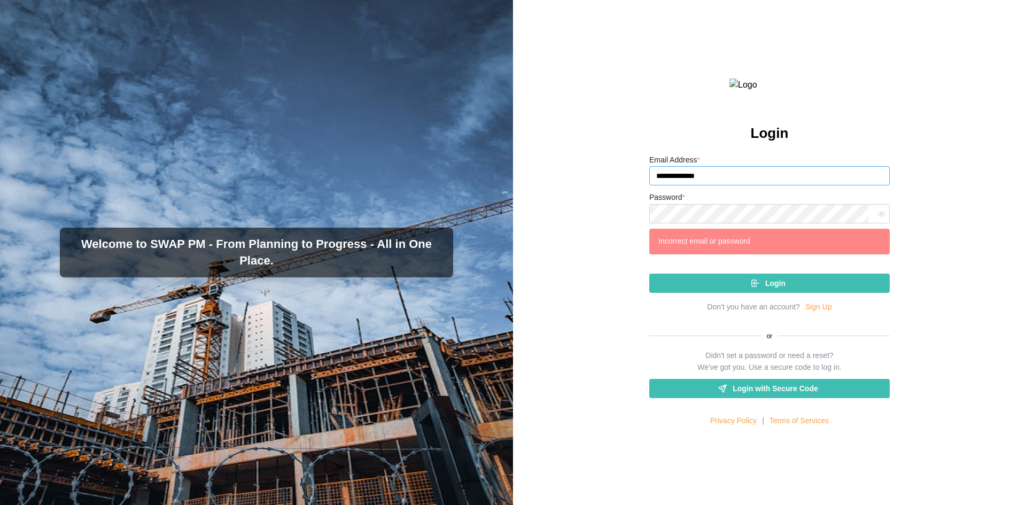
click at [679, 185] on input "**********" at bounding box center [769, 175] width 240 height 19
drag, startPoint x: 717, startPoint y: 199, endPoint x: 630, endPoint y: 222, distance: 90.2
click at [631, 222] on div "**********" at bounding box center [769, 252] width 513 height 505
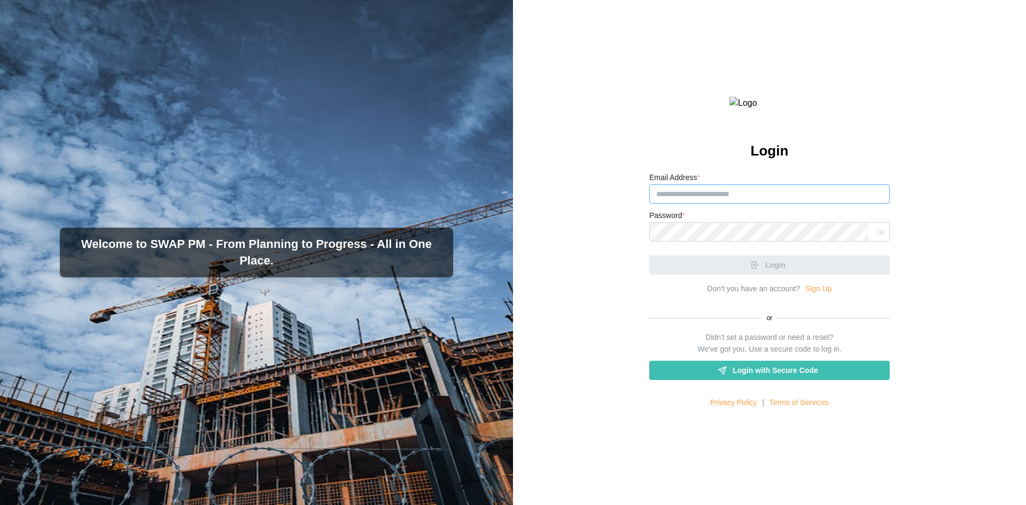
type input "**********"
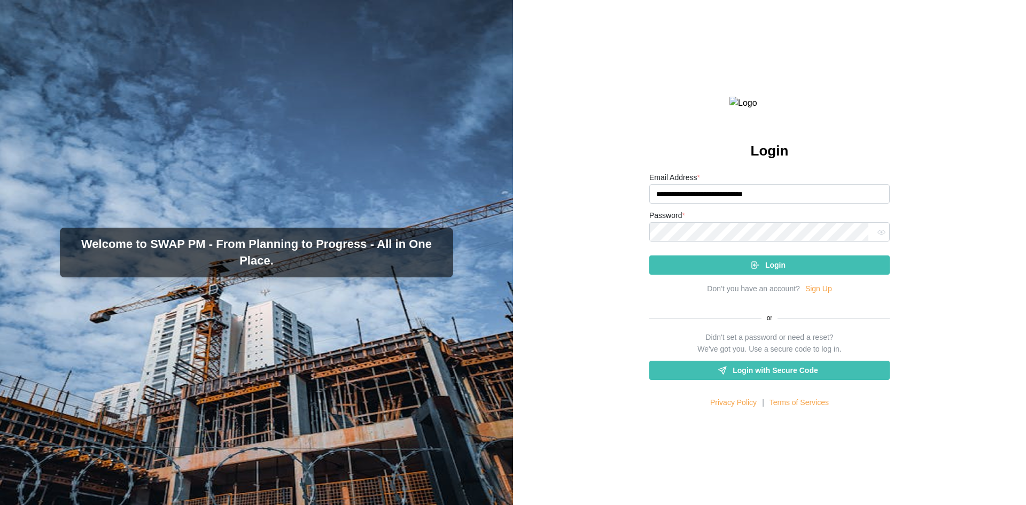
click at [717, 275] on div "Login" at bounding box center [769, 261] width 240 height 28
click at [718, 274] on div "Login" at bounding box center [767, 265] width 223 height 18
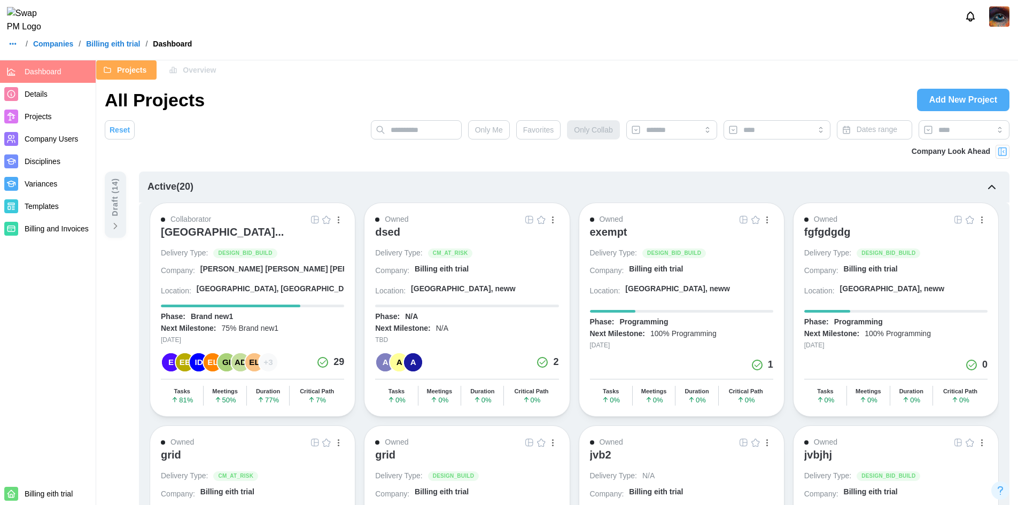
click at [602, 232] on div "exempt" at bounding box center [608, 232] width 37 height 13
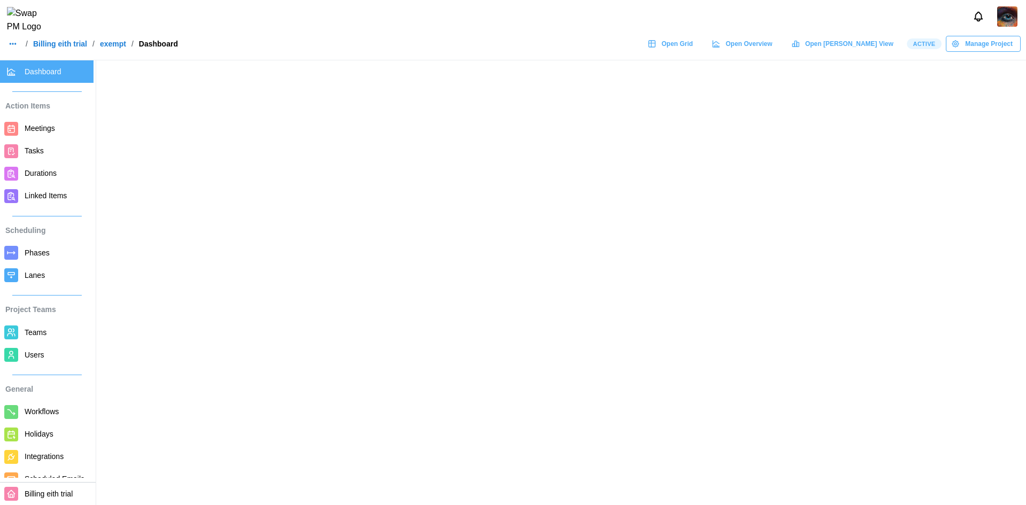
click at [33, 354] on span "Users" at bounding box center [35, 355] width 20 height 9
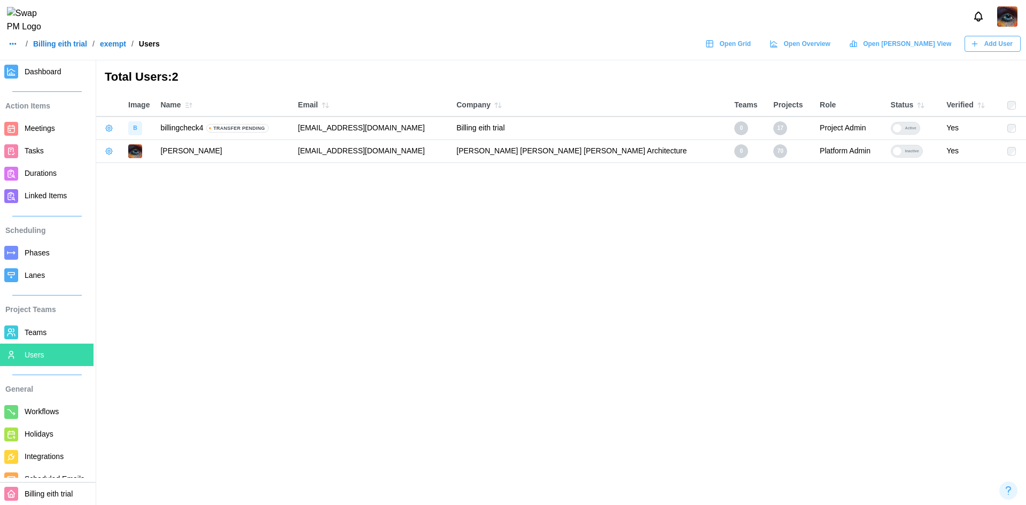
click at [57, 48] on link "Billing eith trial" at bounding box center [60, 43] width 54 height 7
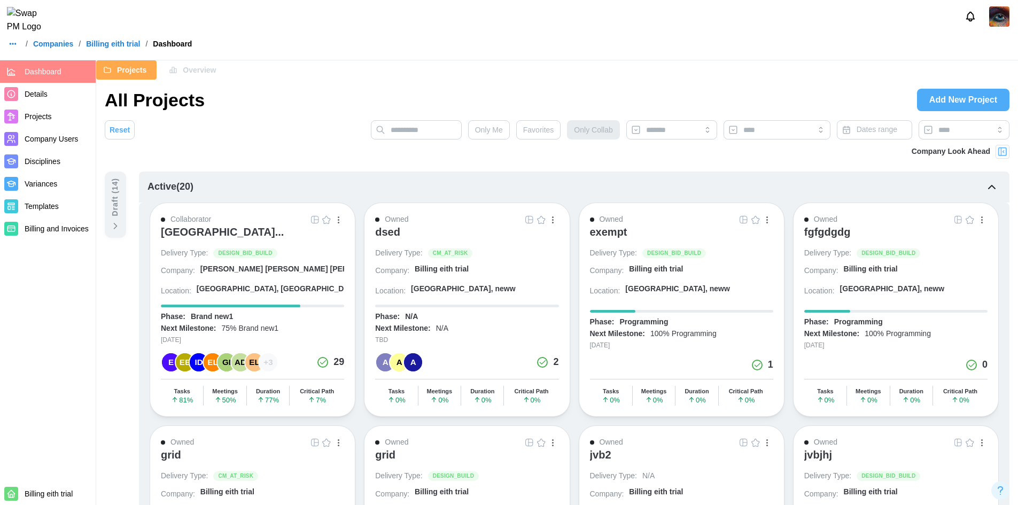
click at [386, 236] on div "dsed" at bounding box center [387, 232] width 25 height 13
click at [320, 128] on div "Reset Only Me Favorites Only Collab Dates range" at bounding box center [557, 132] width 905 height 25
click at [493, 240] on div "dsed" at bounding box center [466, 237] width 183 height 22
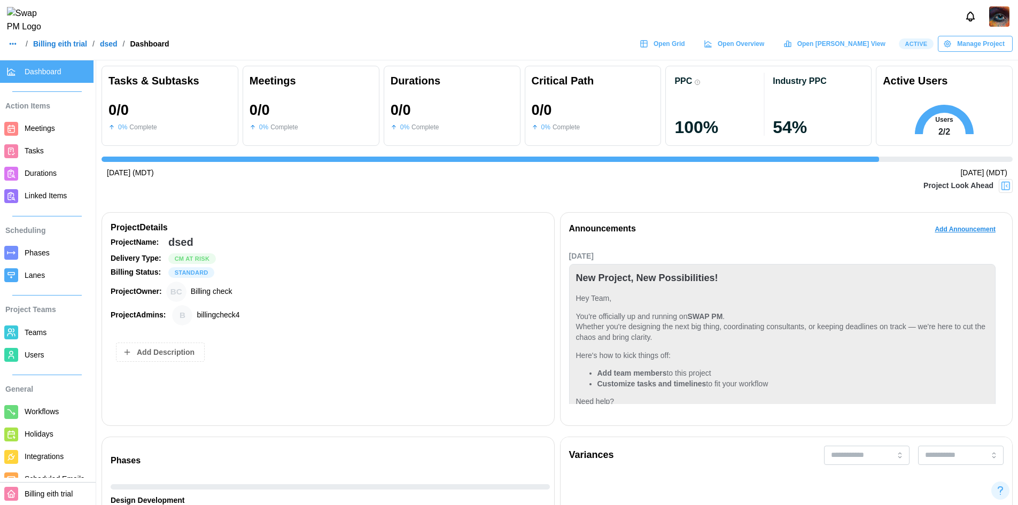
click at [50, 40] on header "/ Billing eith trial / dsed / Dashboard Open Grid Open Overview Open [PERSON_NA…" at bounding box center [509, 30] width 1018 height 60
click at [51, 46] on link "Billing eith trial" at bounding box center [60, 43] width 54 height 7
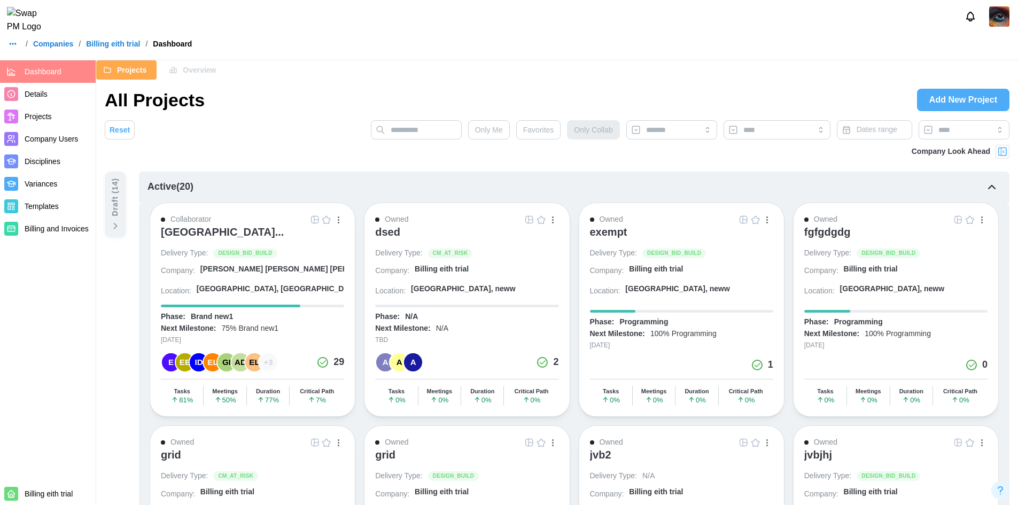
click at [53, 122] on span "Projects" at bounding box center [58, 116] width 67 height 13
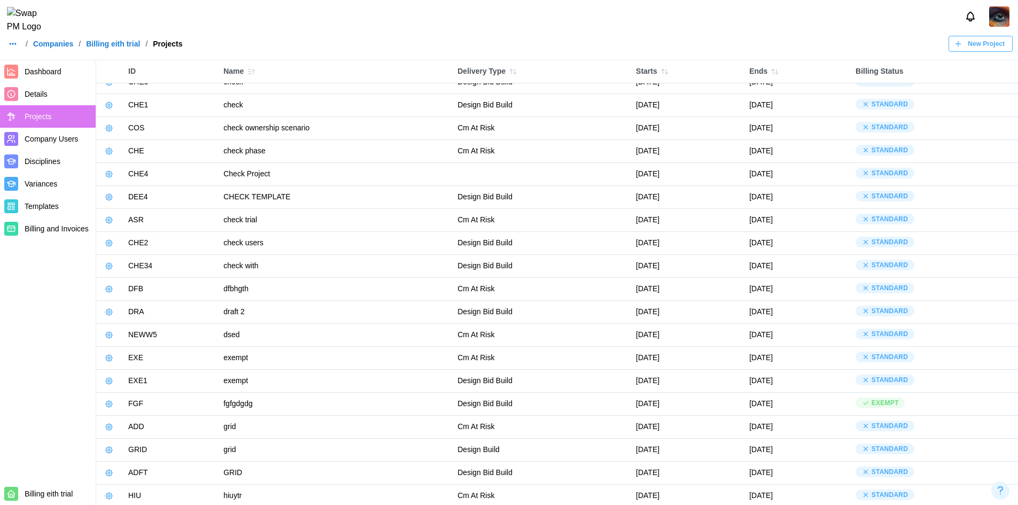
scroll to position [160, 0]
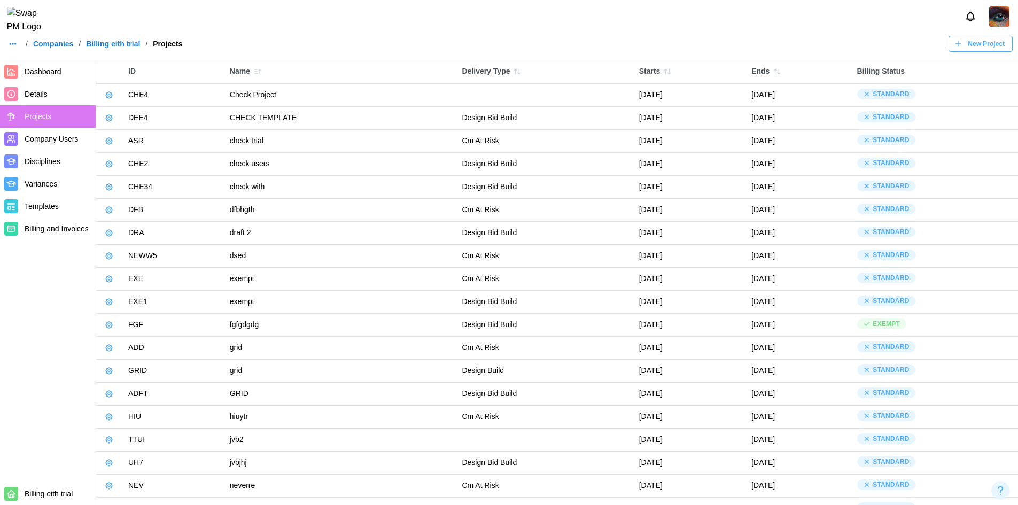
click at [109, 324] on icon "button" at bounding box center [109, 325] width 9 height 9
click at [151, 347] on div "Manage Project" at bounding box center [150, 349] width 54 height 9
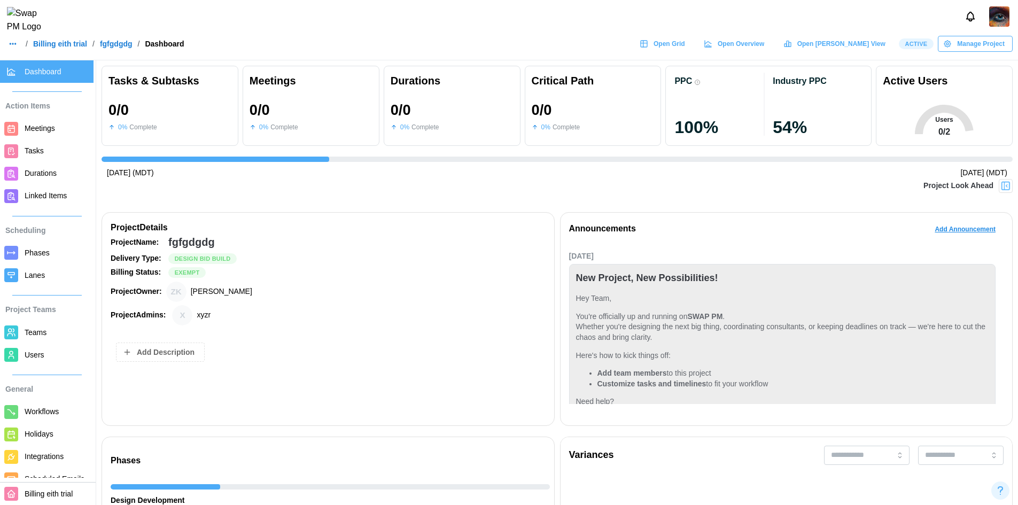
click at [34, 356] on span "Users" at bounding box center [35, 355] width 20 height 9
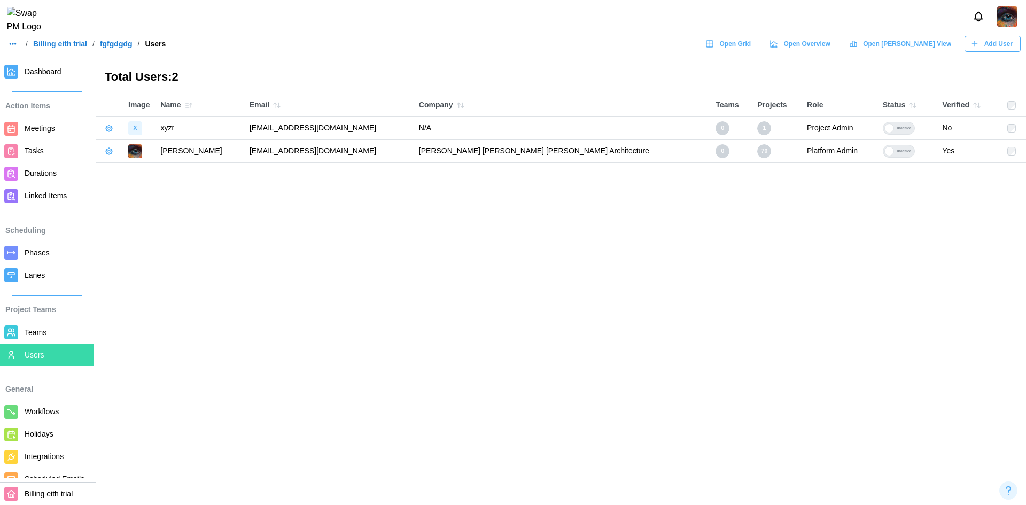
click at [110, 130] on icon "button" at bounding box center [109, 128] width 9 height 9
click at [115, 153] on icon at bounding box center [114, 151] width 7 height 7
click at [884, 125] on div at bounding box center [889, 128] width 10 height 10
click at [111, 131] on icon "button" at bounding box center [109, 128] width 9 height 9
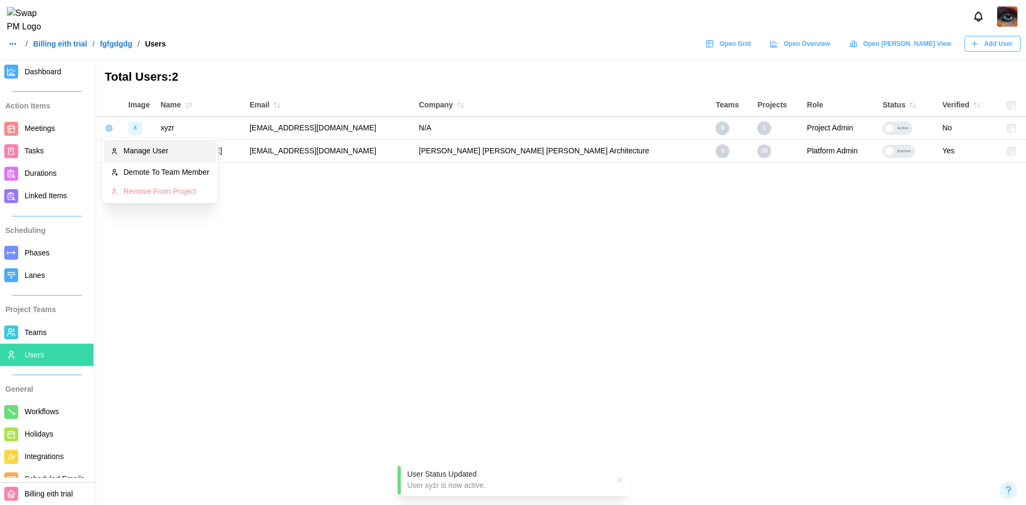
click at [136, 157] on link "Manage User" at bounding box center [160, 151] width 112 height 22
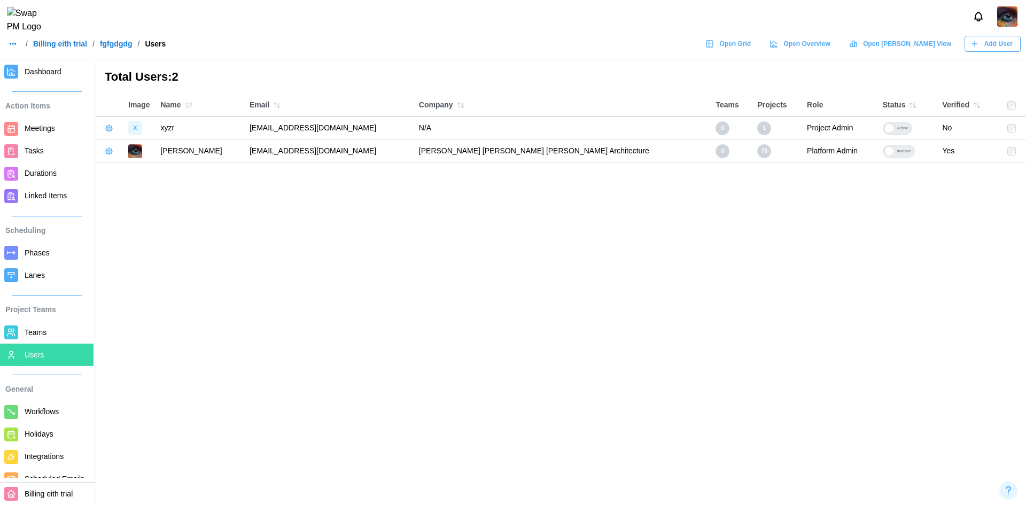
click at [982, 44] on div "Add User" at bounding box center [992, 43] width 42 height 15
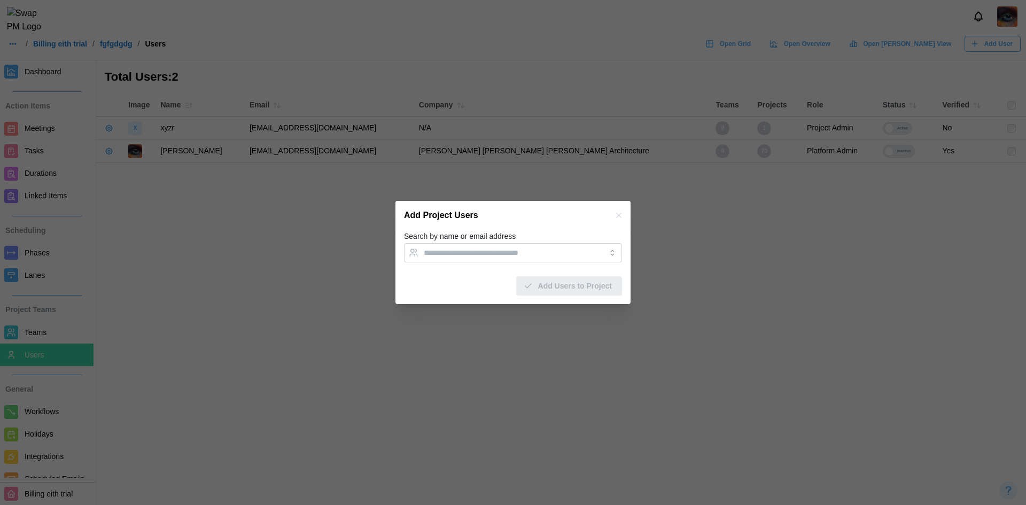
click at [515, 245] on div at bounding box center [513, 252] width 218 height 19
click at [513, 251] on input "Search by name or email address" at bounding box center [503, 253] width 159 height 9
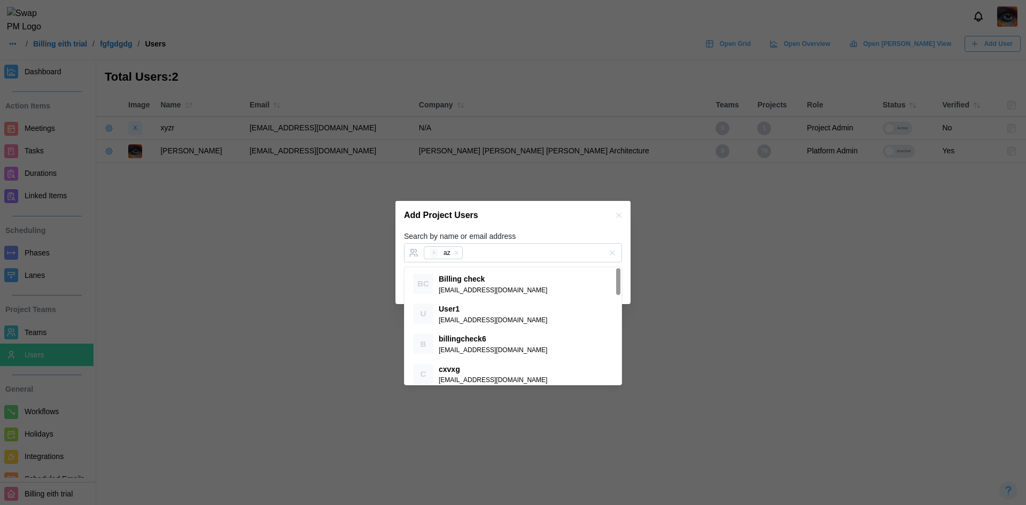
click at [536, 242] on div "Search by name or email address A az" at bounding box center [513, 246] width 218 height 33
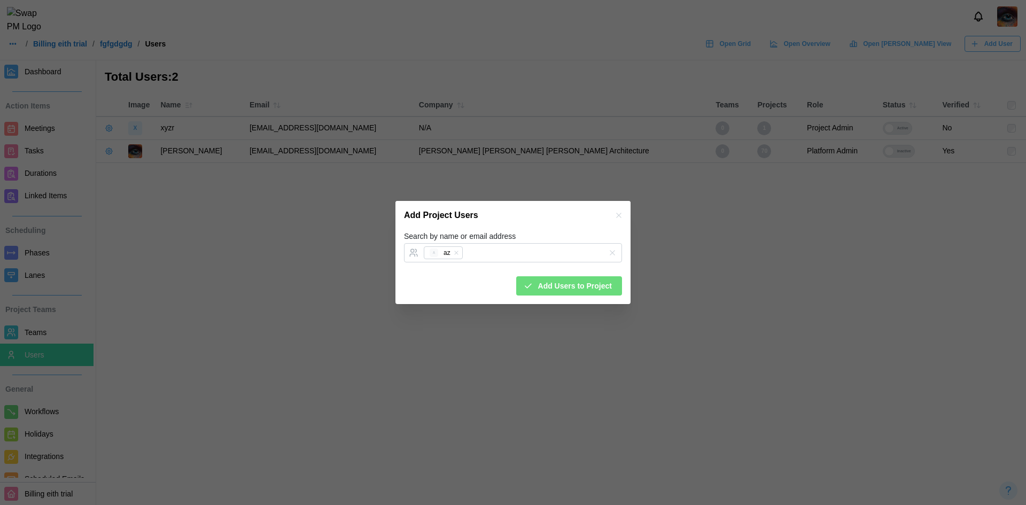
click at [558, 283] on span "Add Users to Project" at bounding box center [575, 286] width 74 height 18
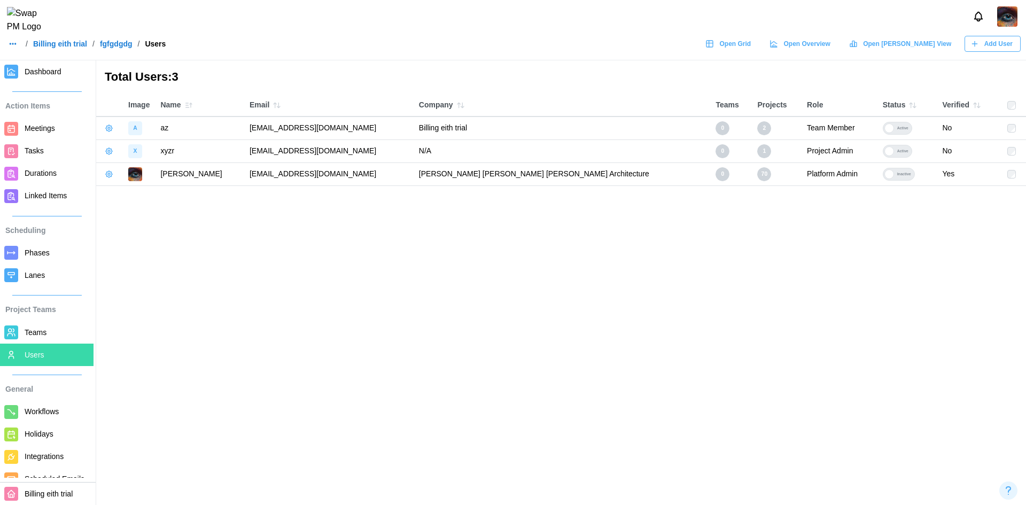
click at [107, 123] on button "button" at bounding box center [109, 128] width 15 height 15
click at [160, 148] on div "Manage User" at bounding box center [166, 151] width 87 height 12
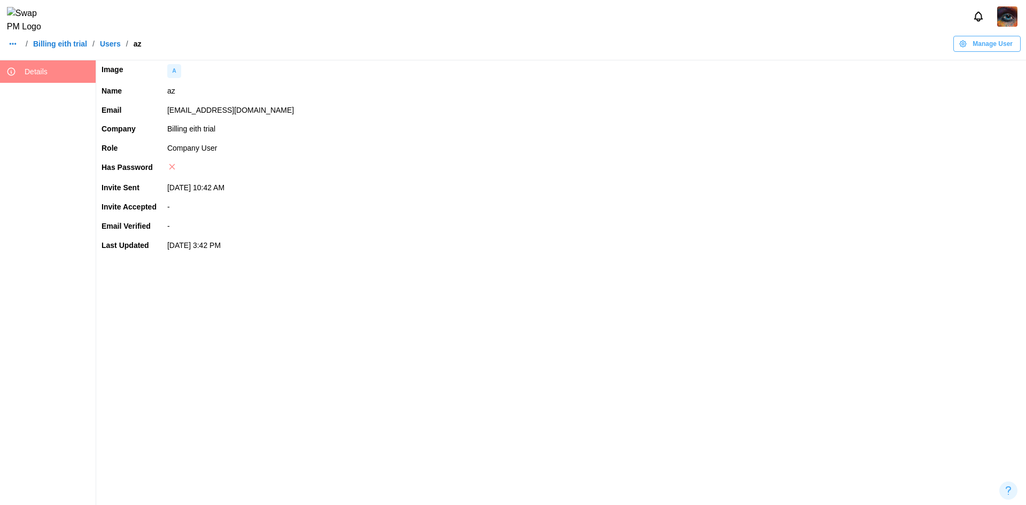
click at [965, 48] on icon "button" at bounding box center [963, 44] width 9 height 9
click at [970, 104] on button "Set User Password" at bounding box center [982, 111] width 90 height 19
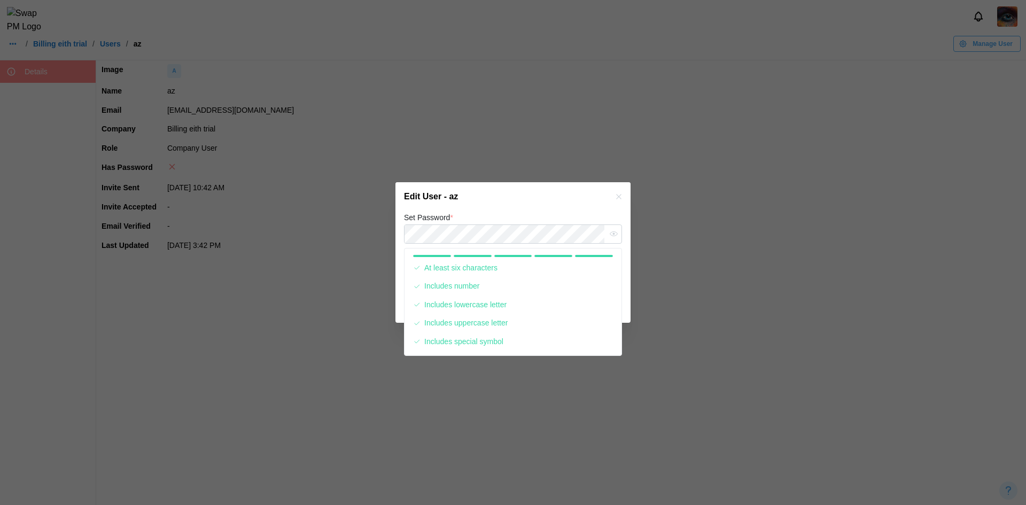
click at [483, 206] on div "Edit User - az" at bounding box center [512, 196] width 235 height 29
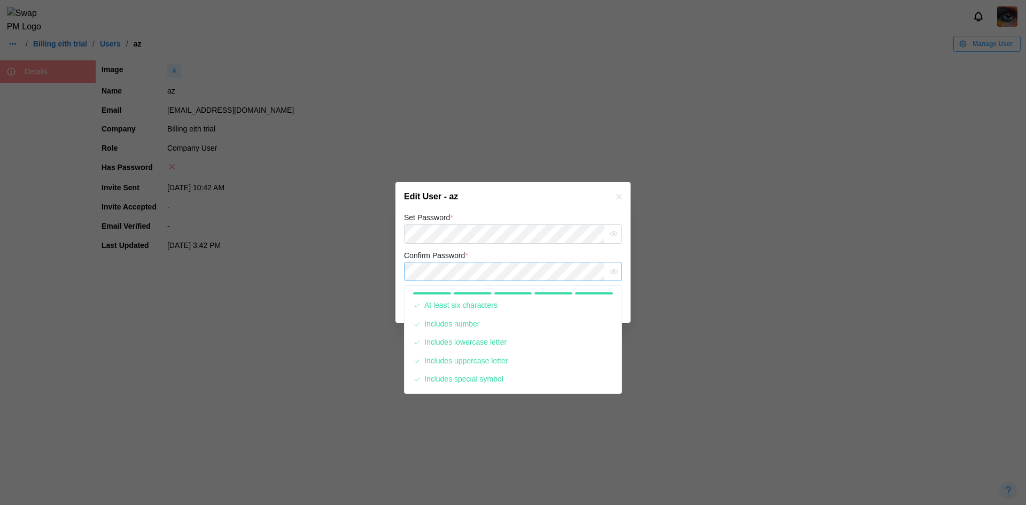
click at [572, 295] on button "Save" at bounding box center [597, 304] width 50 height 19
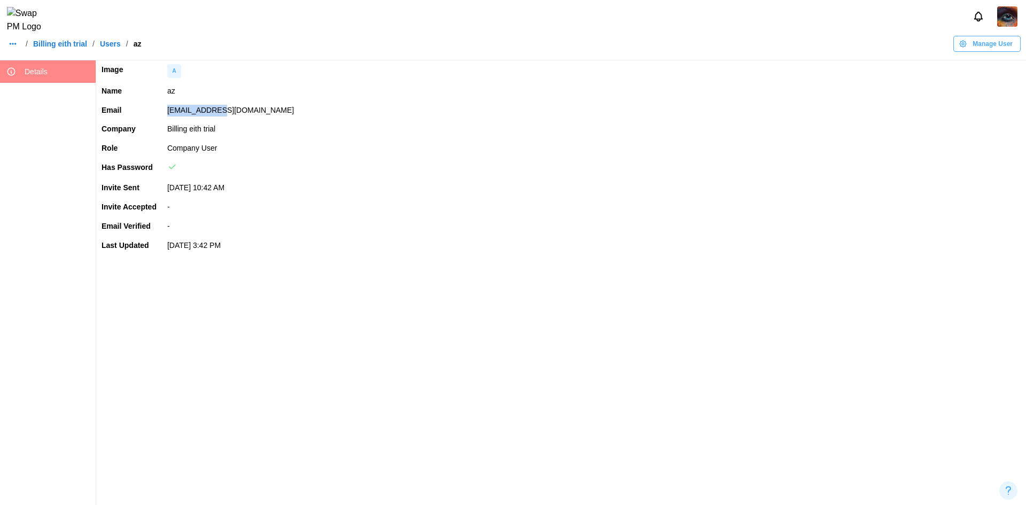
drag, startPoint x: 187, startPoint y: 121, endPoint x: 161, endPoint y: 113, distance: 27.4
click at [161, 113] on tr "Email xyaz@zeen.com" at bounding box center [561, 110] width 930 height 19
copy tr "xyaz@zeen.com"
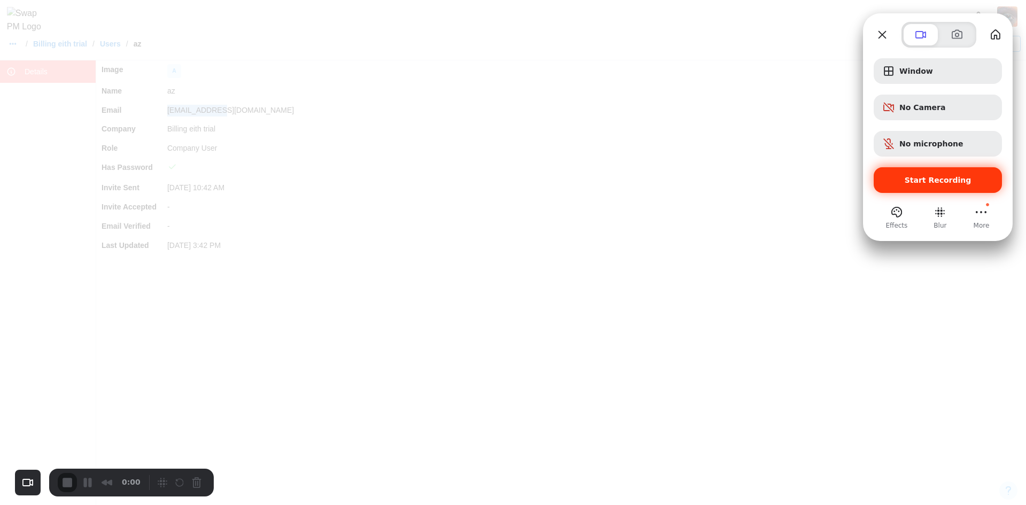
click at [953, 174] on div "Start Recording" at bounding box center [938, 180] width 128 height 26
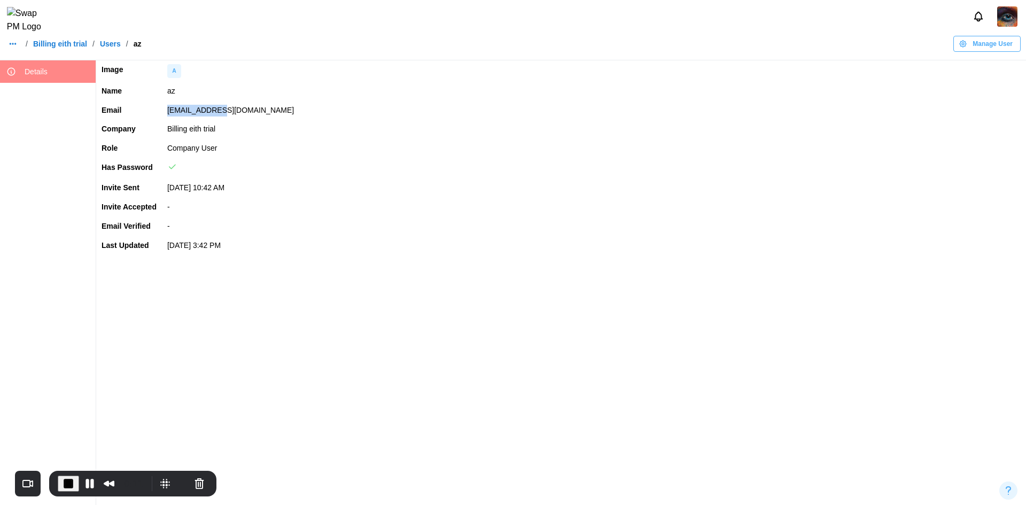
click at [64, 480] on span "End Recording" at bounding box center [68, 483] width 13 height 13
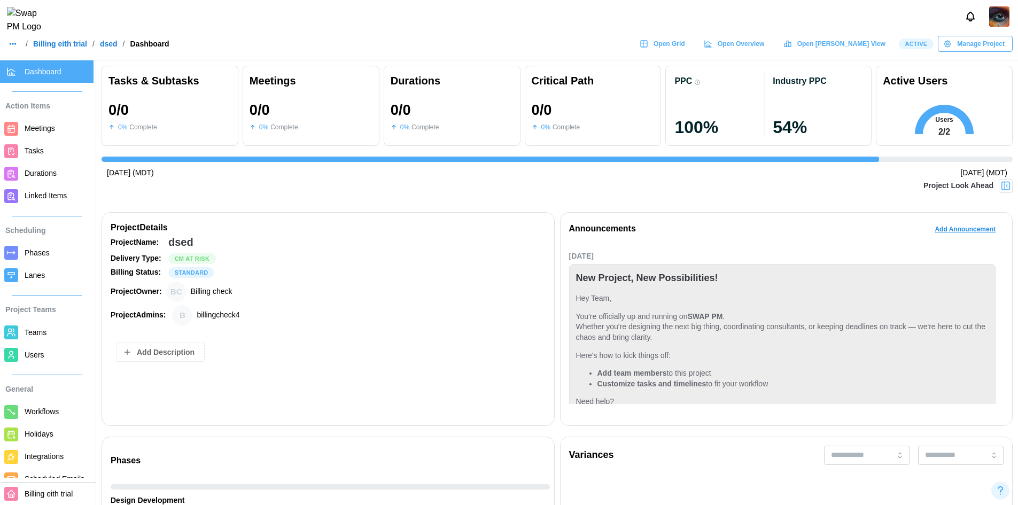
click at [309, 328] on div "Project Name: dsed Delivery Type: Cm At Risk Billing Status: STANDARD Project O…" at bounding box center [328, 325] width 435 height 182
drag, startPoint x: 309, startPoint y: 328, endPoint x: 145, endPoint y: 343, distance: 165.3
click at [145, 343] on span "Add Description" at bounding box center [166, 352] width 58 height 18
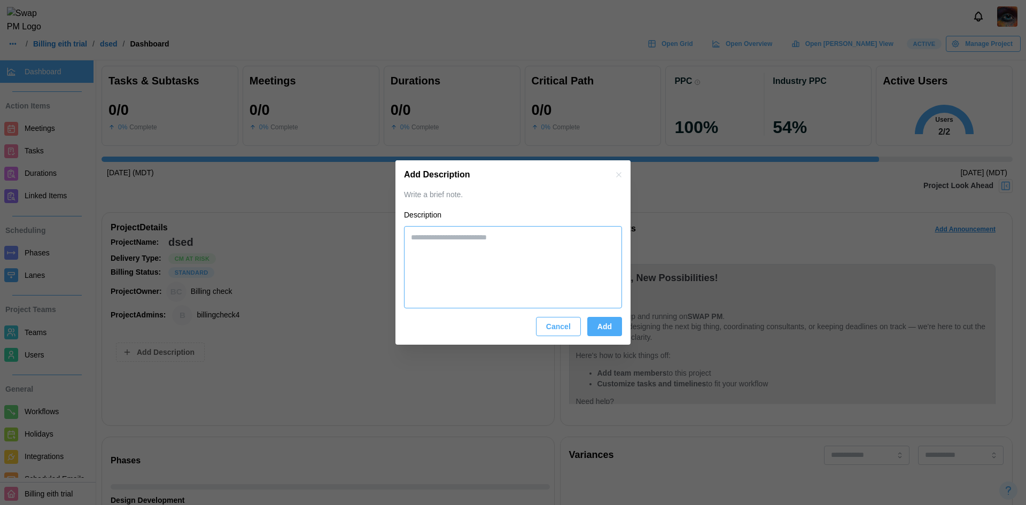
click at [521, 277] on textarea at bounding box center [513, 267] width 218 height 82
type textarea "***"
type textarea "*"
type textarea "****"
type textarea "*"
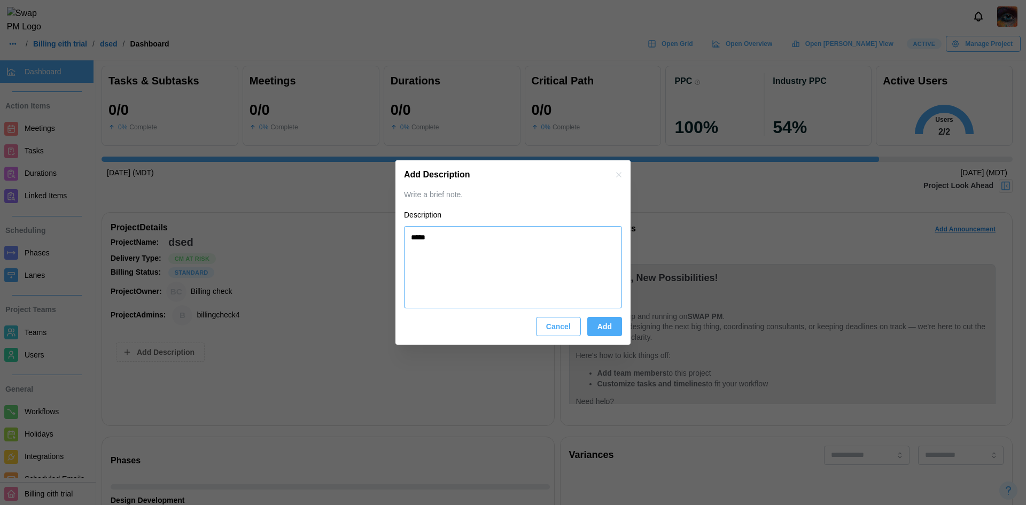
type textarea "*****"
click at [615, 335] on button "Add" at bounding box center [604, 326] width 35 height 19
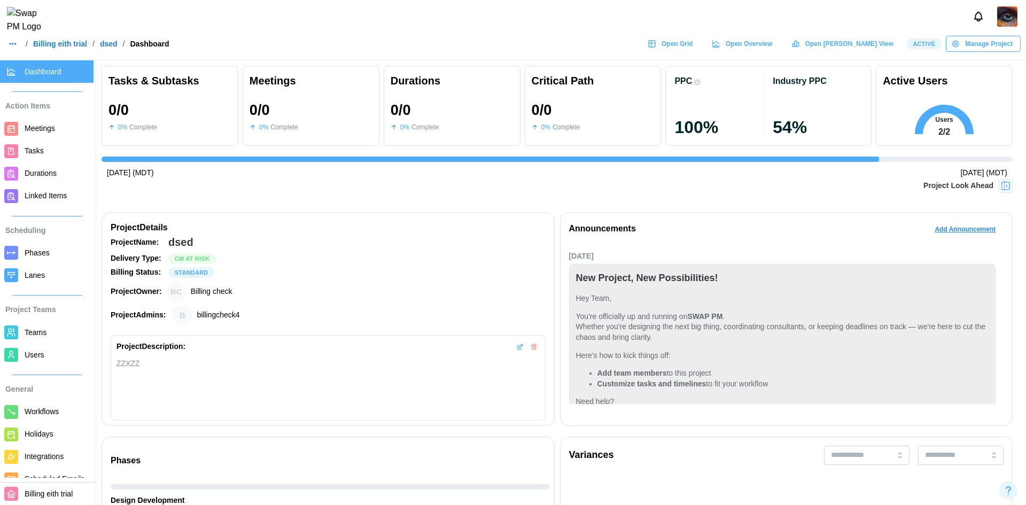
type textarea "*"
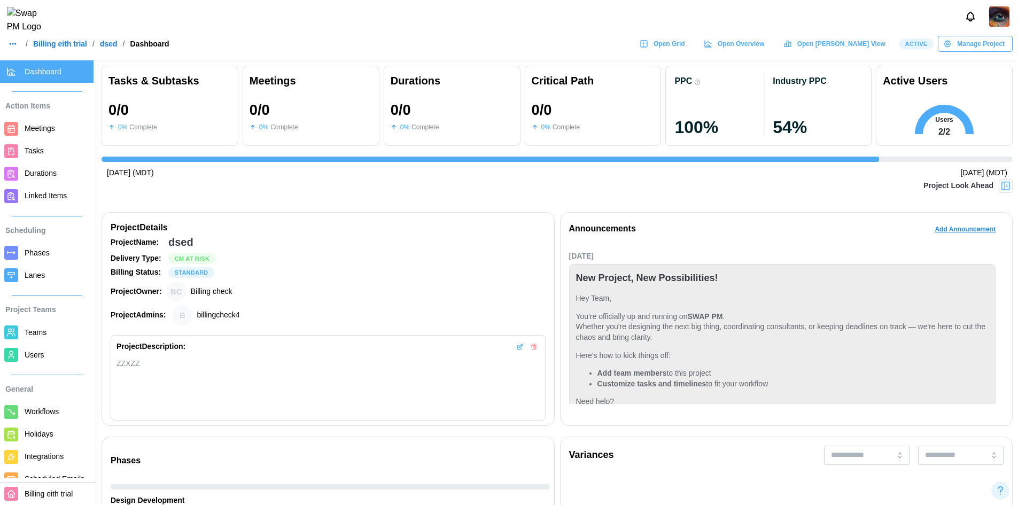
click at [533, 343] on icon "button" at bounding box center [533, 346] width 7 height 7
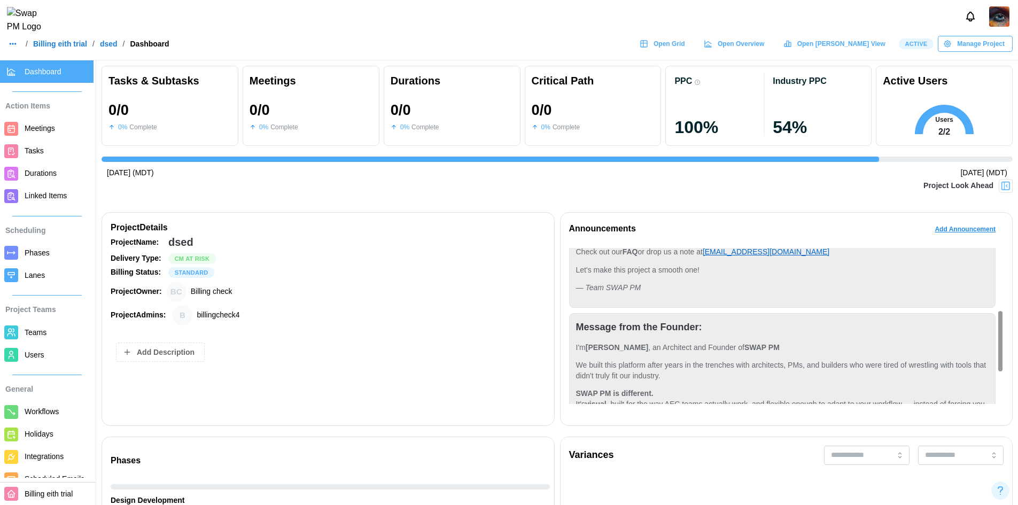
scroll to position [244, 0]
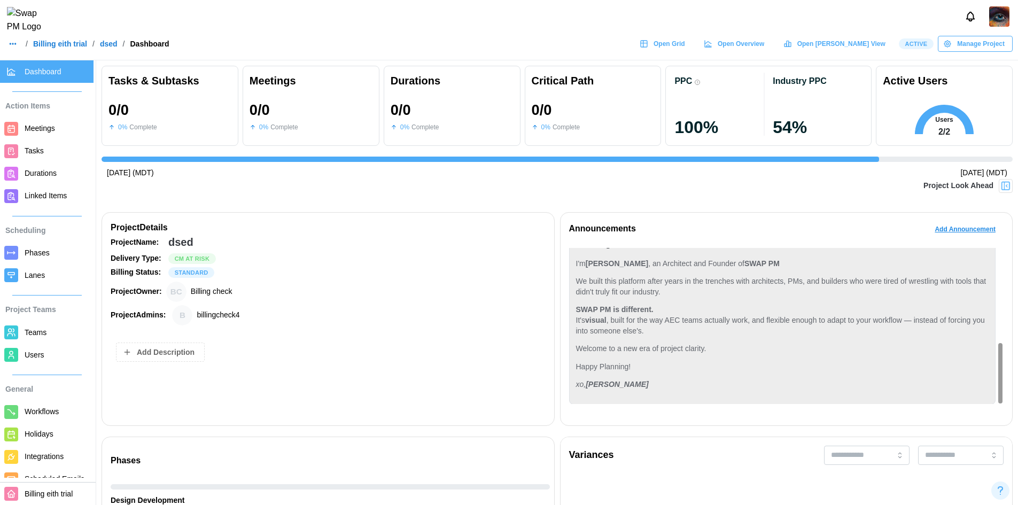
click at [959, 230] on span "Add Announcement" at bounding box center [965, 229] width 61 height 15
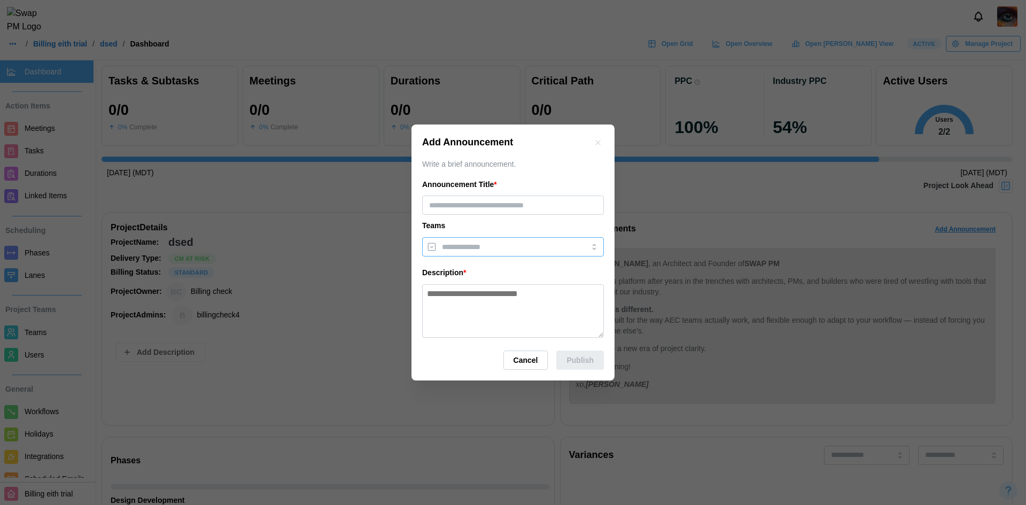
click at [486, 256] on div at bounding box center [502, 247] width 126 height 18
click at [515, 192] on div "Announcement Title * Teams ACOUSTICS - 2WR+ Partners Description *" at bounding box center [513, 258] width 182 height 159
click at [516, 205] on input "text" at bounding box center [513, 205] width 182 height 19
type input "*"
click at [560, 314] on textarea at bounding box center [513, 310] width 182 height 53
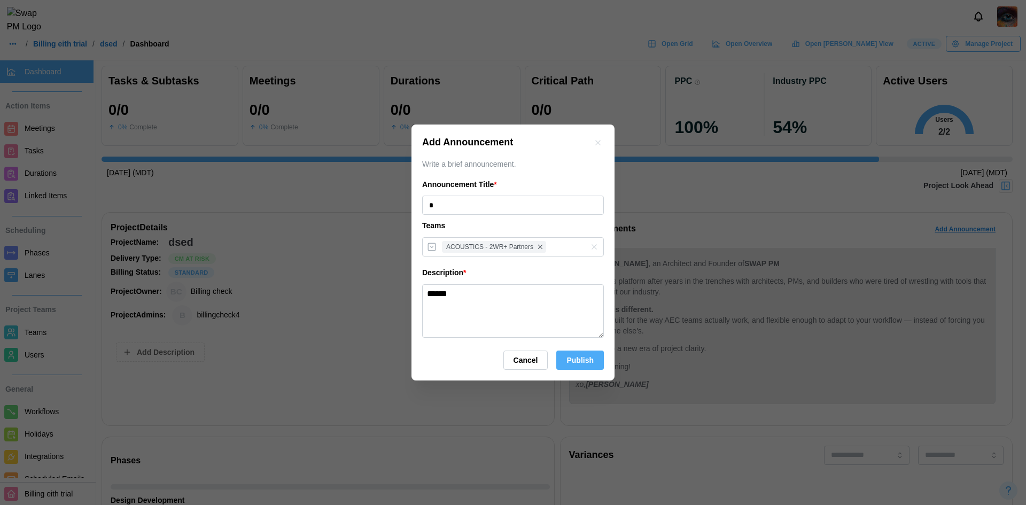
type textarea "******"
click at [596, 359] on button "Publish" at bounding box center [580, 360] width 48 height 19
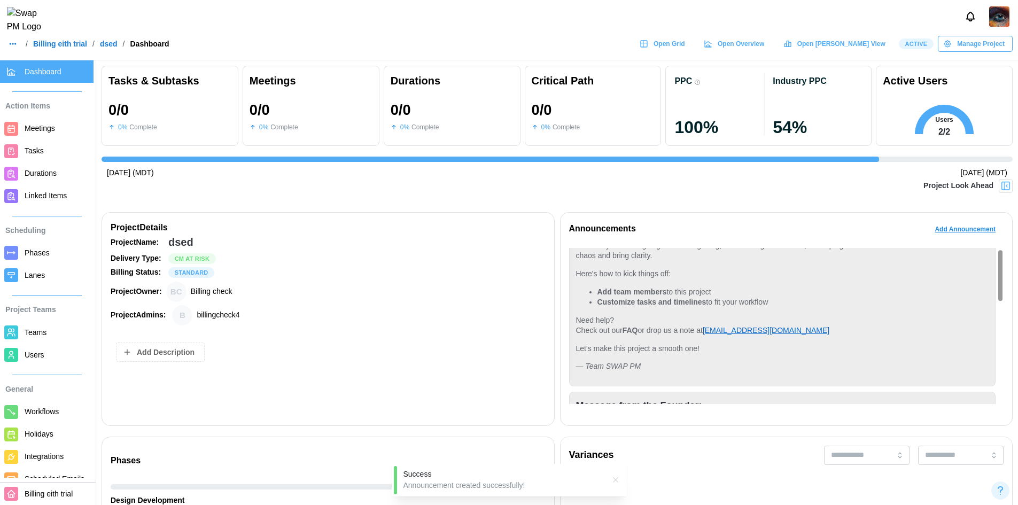
scroll to position [0, 0]
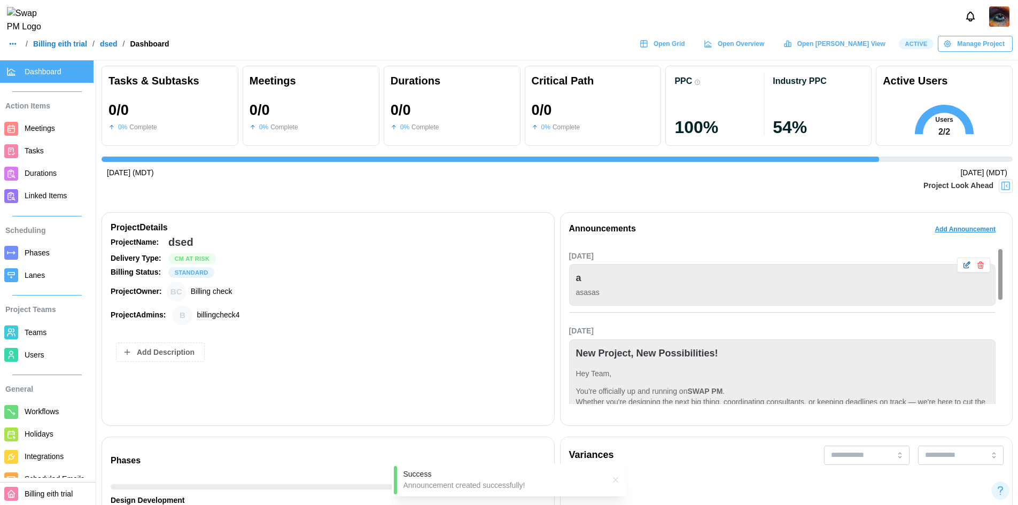
click at [977, 268] on icon "button" at bounding box center [980, 265] width 9 height 9
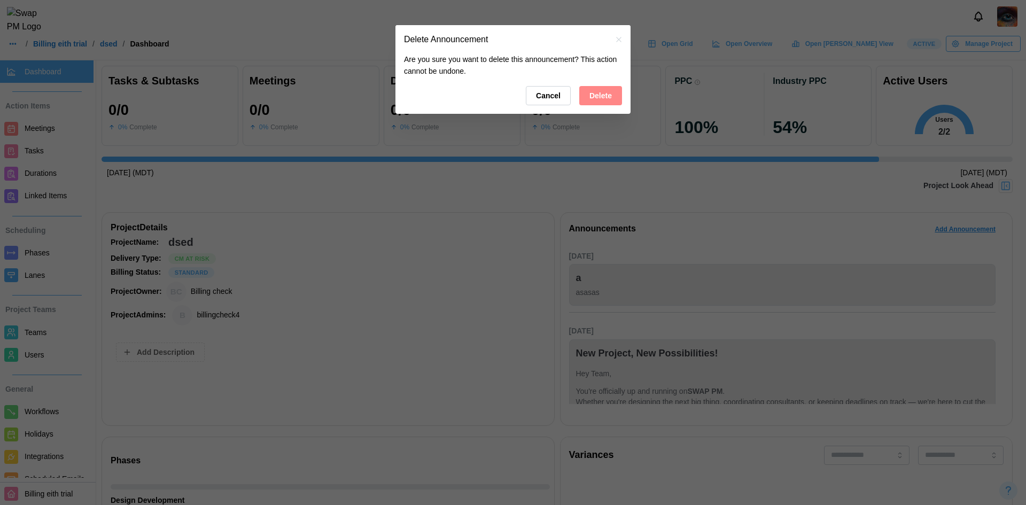
click at [607, 101] on span "Delete" at bounding box center [600, 96] width 22 height 18
